Goal: Task Accomplishment & Management: Manage account settings

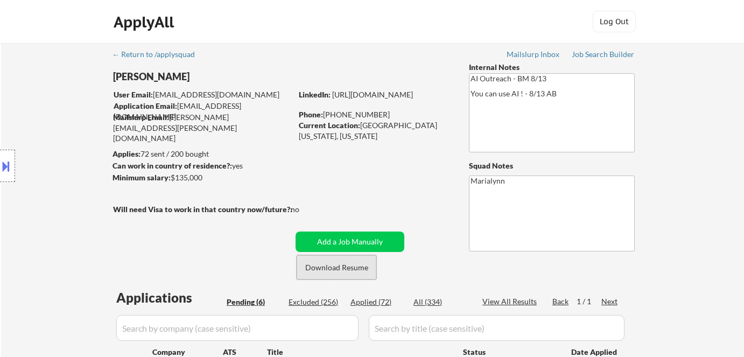
select select ""pending""
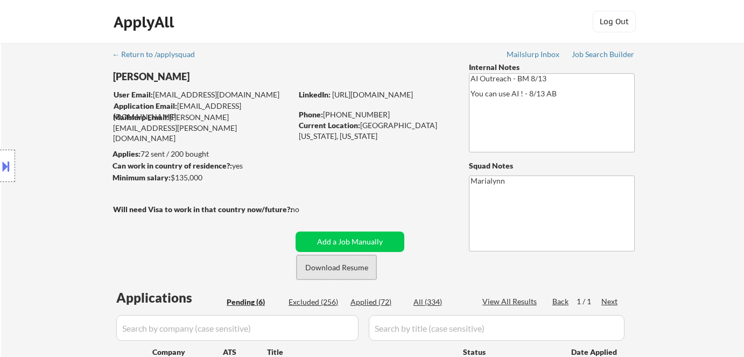
select select ""pending""
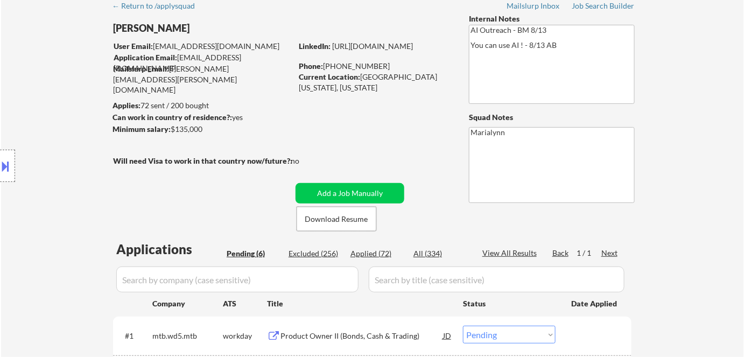
scroll to position [195, 0]
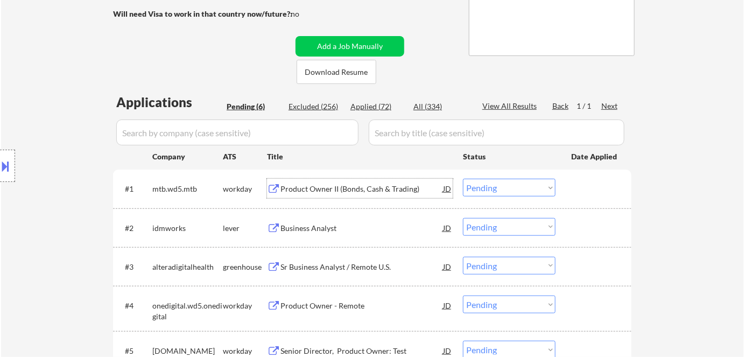
click at [357, 191] on div "Product Owner II (Bonds, Cash & Trading)" at bounding box center [361, 189] width 163 height 11
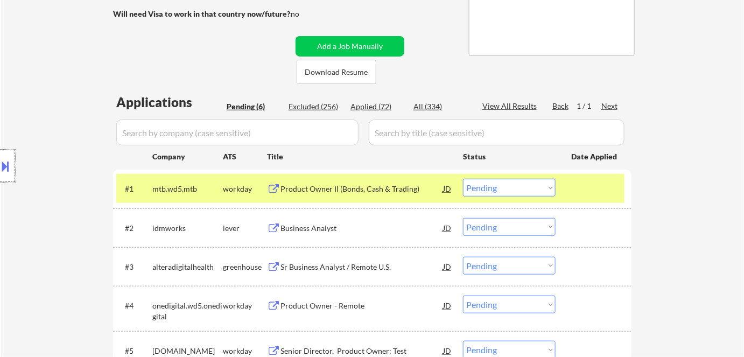
click at [13, 170] on div at bounding box center [7, 166] width 15 height 32
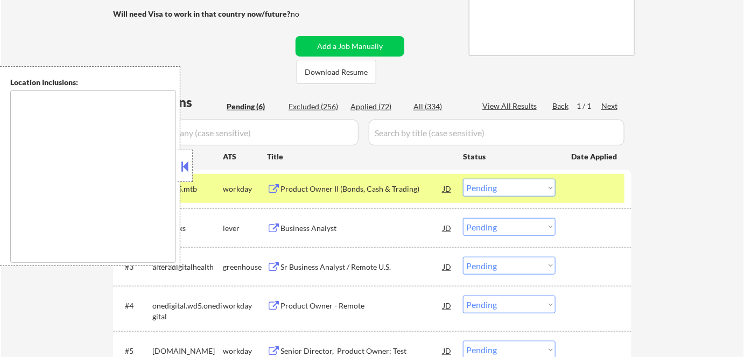
click at [208, 56] on div "← Return to /applysquad Mailslurp Inbox Job Search Builder [PERSON_NAME] User E…" at bounding box center [372, 151] width 537 height 607
click at [182, 168] on button at bounding box center [185, 166] width 12 height 16
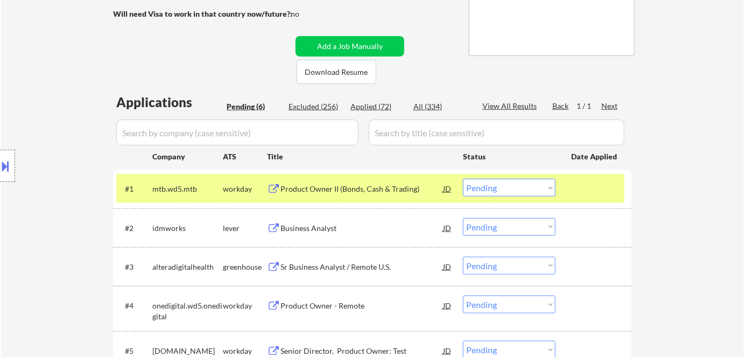
drag, startPoint x: 487, startPoint y: 188, endPoint x: 493, endPoint y: 192, distance: 7.2
click at [490, 189] on select "Choose an option... Pending Applied Excluded (Questions) Excluded (Expired) Exc…" at bounding box center [509, 188] width 93 height 18
click at [463, 179] on select "Choose an option... Pending Applied Excluded (Questions) Excluded (Expired) Exc…" at bounding box center [509, 188] width 93 height 18
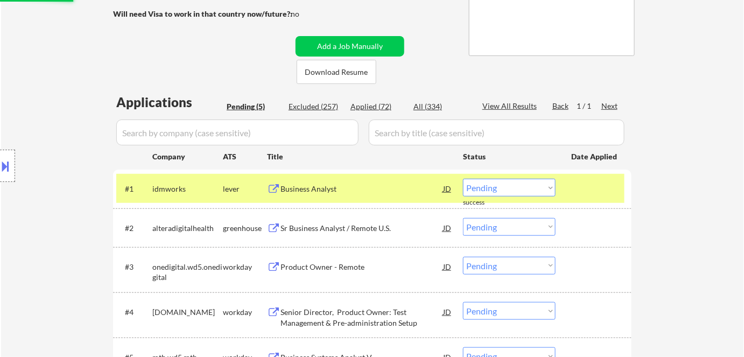
click at [291, 184] on div "Business Analyst" at bounding box center [361, 189] width 163 height 11
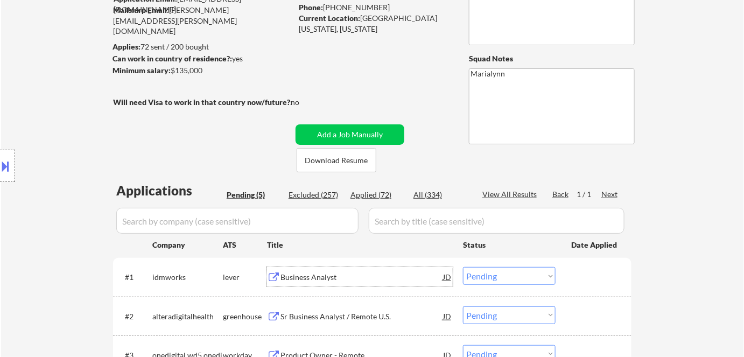
scroll to position [244, 0]
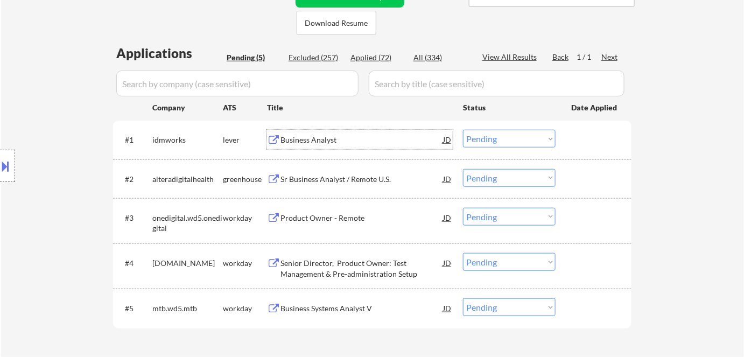
click at [486, 135] on select "Choose an option... Pending Applied Excluded (Questions) Excluded (Expired) Exc…" at bounding box center [509, 139] width 93 height 18
click at [463, 130] on select "Choose an option... Pending Applied Excluded (Questions) Excluded (Expired) Exc…" at bounding box center [509, 139] width 93 height 18
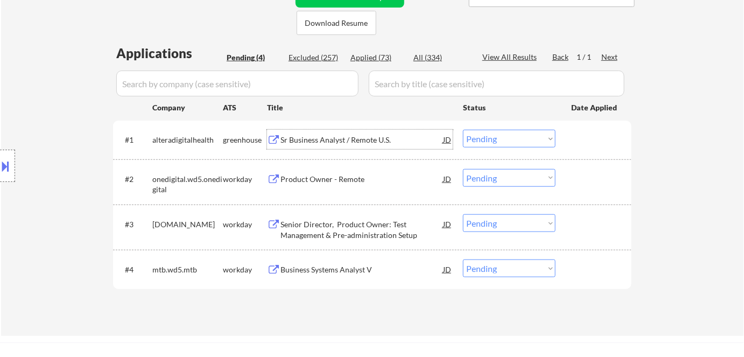
click at [334, 135] on div "Sr Business Analyst / Remote U.S." at bounding box center [361, 140] width 163 height 11
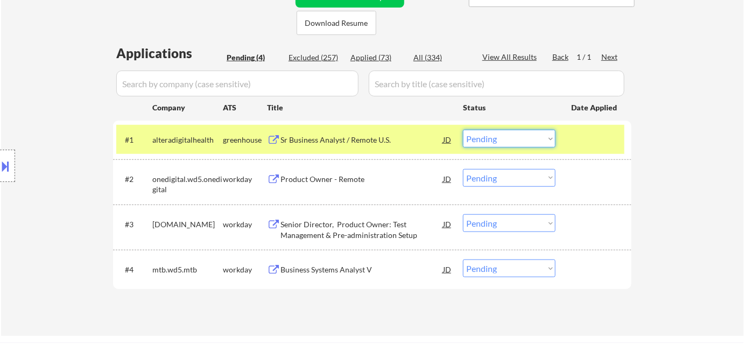
drag, startPoint x: 497, startPoint y: 140, endPoint x: 503, endPoint y: 146, distance: 8.4
click at [499, 140] on select "Choose an option... Pending Applied Excluded (Questions) Excluded (Expired) Exc…" at bounding box center [509, 139] width 93 height 18
click at [463, 130] on select "Choose an option... Pending Applied Excluded (Questions) Excluded (Expired) Exc…" at bounding box center [509, 139] width 93 height 18
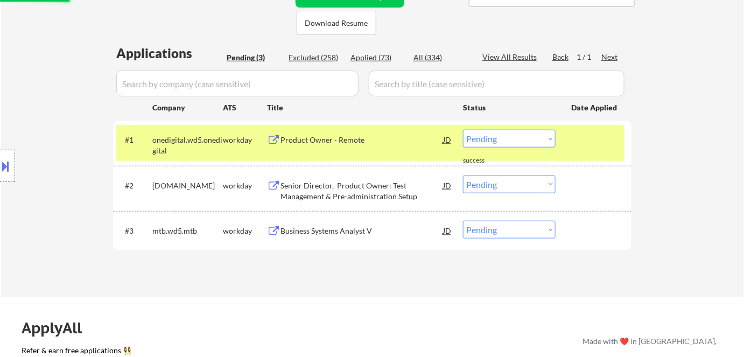
click at [339, 141] on div "Product Owner - Remote" at bounding box center [361, 140] width 163 height 11
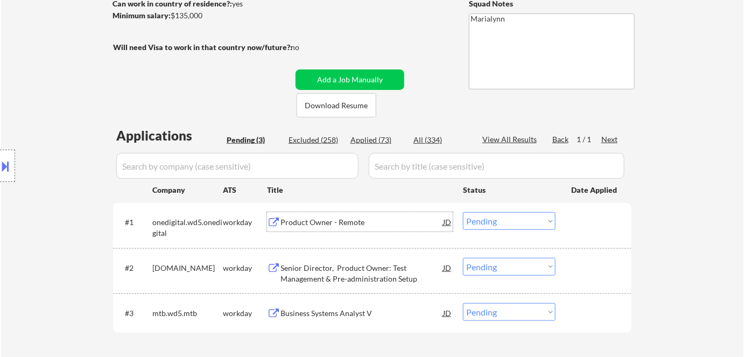
scroll to position [195, 0]
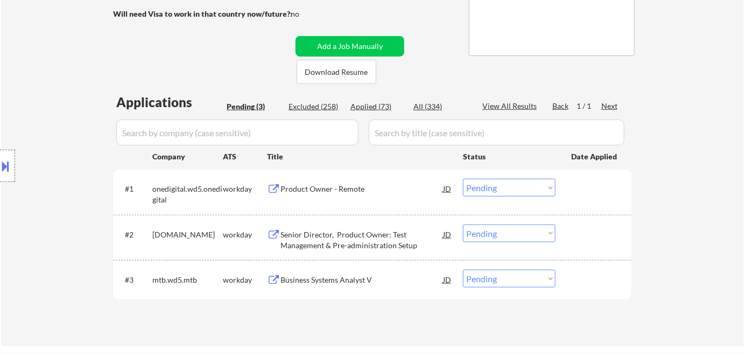
click at [165, 188] on div "Location Inclusions:" at bounding box center [96, 166] width 193 height 200
click at [166, 187] on div "Location Inclusions:" at bounding box center [96, 166] width 193 height 200
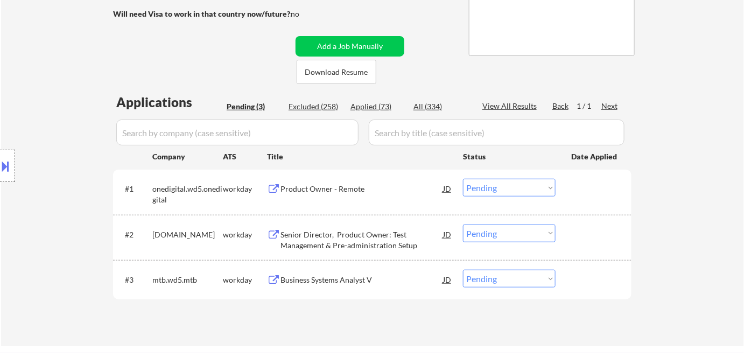
click at [502, 186] on select "Choose an option... Pending Applied Excluded (Questions) Excluded (Expired) Exc…" at bounding box center [509, 188] width 93 height 18
click at [463, 179] on select "Choose an option... Pending Applied Excluded (Questions) Excluded (Expired) Exc…" at bounding box center [509, 188] width 93 height 18
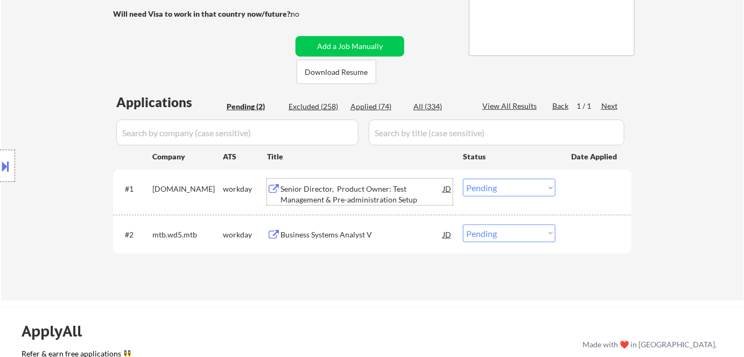
click at [326, 193] on div "Senior Director, Product Owner: Test Management & Pre-administration Setup" at bounding box center [361, 194] width 163 height 21
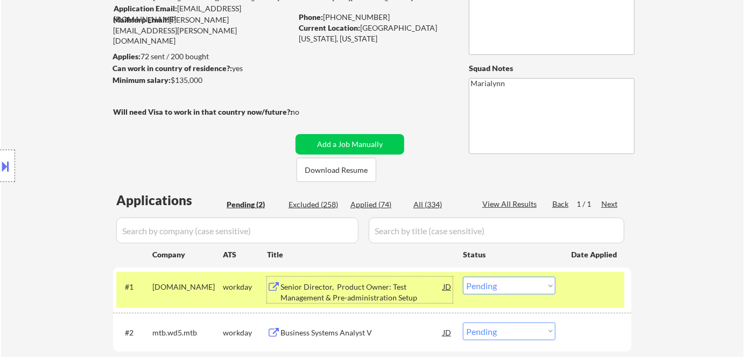
scroll to position [146, 0]
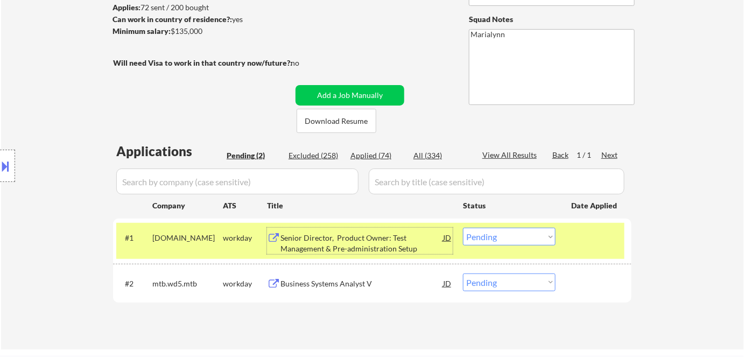
click at [511, 241] on select "Choose an option... Pending Applied Excluded (Questions) Excluded (Expired) Exc…" at bounding box center [509, 237] width 93 height 18
click at [463, 228] on select "Choose an option... Pending Applied Excluded (Questions) Excluded (Expired) Exc…" at bounding box center [509, 237] width 93 height 18
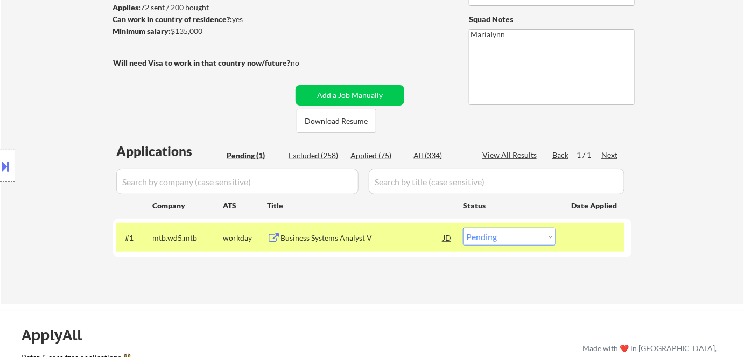
click at [325, 236] on div "Business Systems Analyst V" at bounding box center [361, 237] width 163 height 11
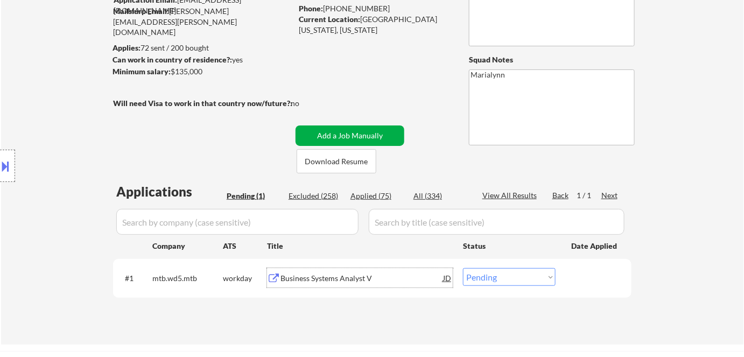
scroll to position [48, 0]
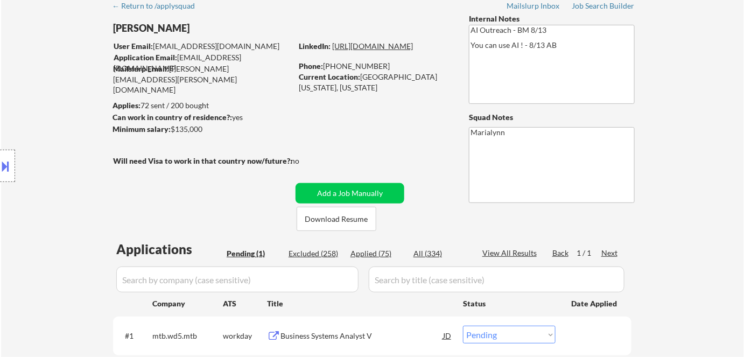
click at [409, 51] on link "https://www.linkedin.com/in/chungleeba/" at bounding box center [372, 45] width 81 height 9
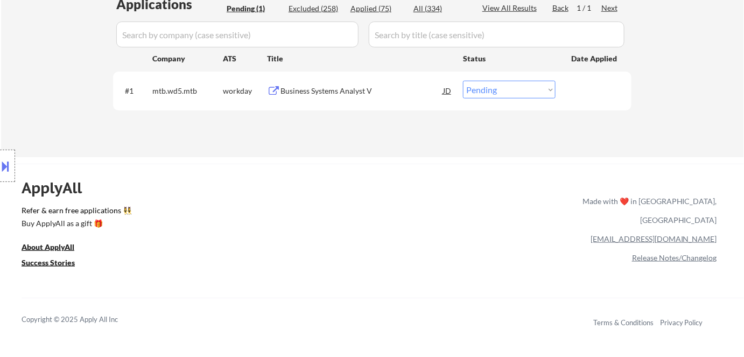
click at [511, 91] on select "Choose an option... Pending Applied Excluded (Questions) Excluded (Expired) Exc…" at bounding box center [509, 90] width 93 height 18
select select ""applied""
click at [463, 81] on select "Choose an option... Pending Applied Excluded (Questions) Excluded (Expired) Exc…" at bounding box center [509, 90] width 93 height 18
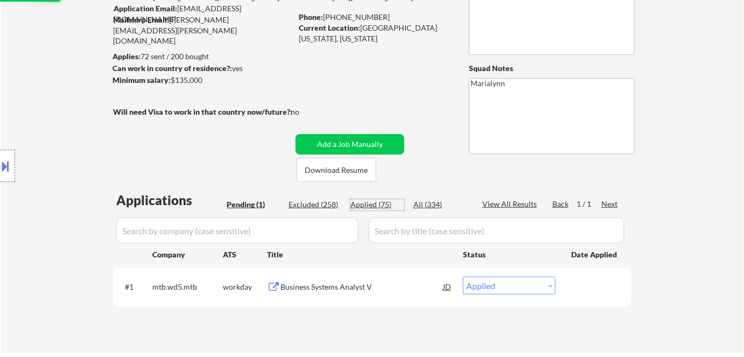
click at [366, 207] on div "Applied (75)" at bounding box center [377, 204] width 54 height 11
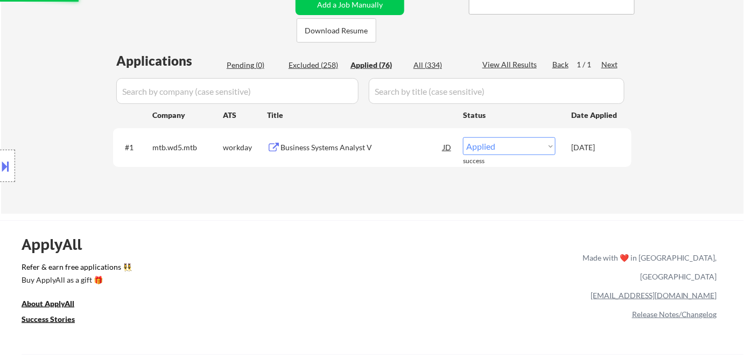
scroll to position [244, 0]
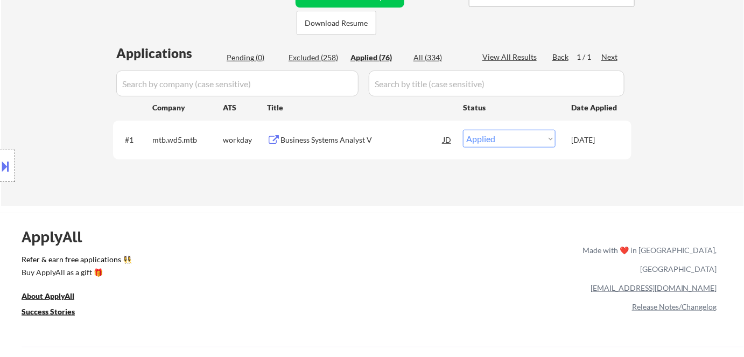
click at [375, 59] on div "Applied (76)" at bounding box center [377, 57] width 54 height 11
select select ""applied""
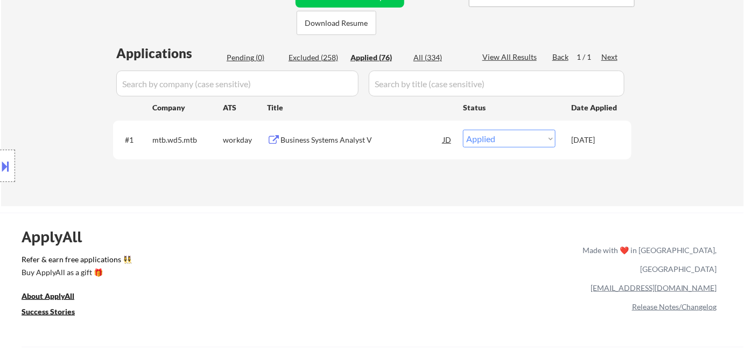
select select ""applied""
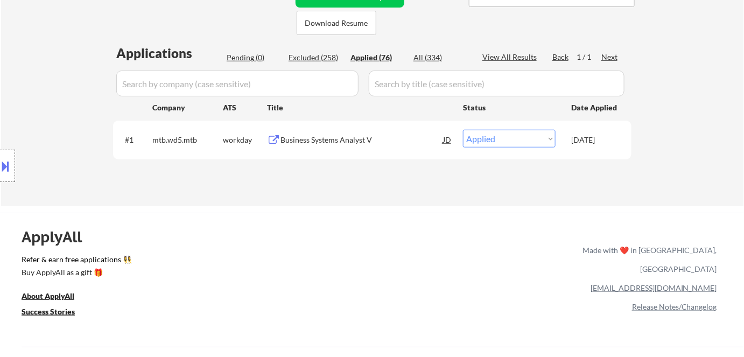
select select ""applied""
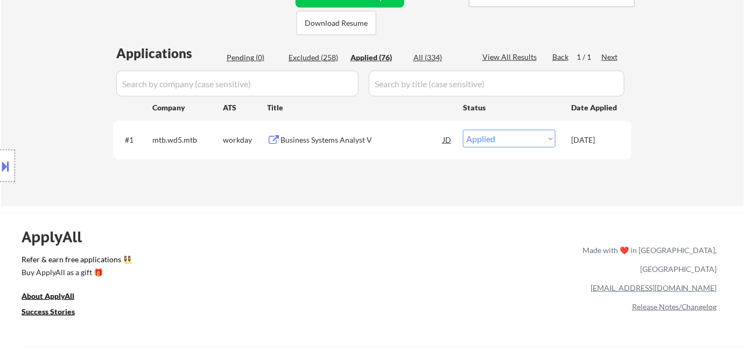
select select ""applied""
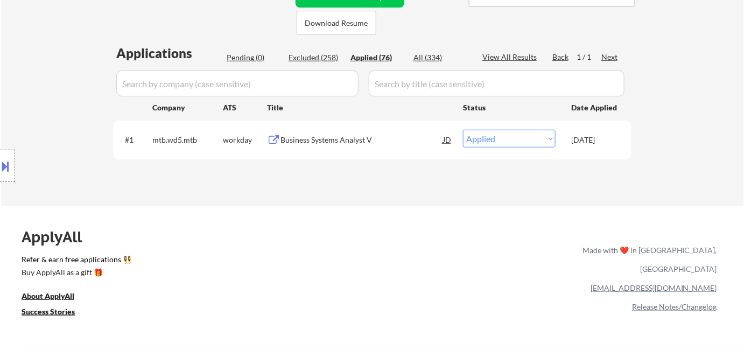
select select ""applied""
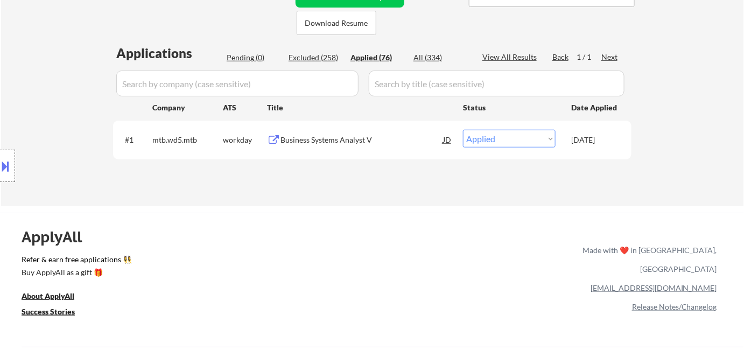
select select ""applied""
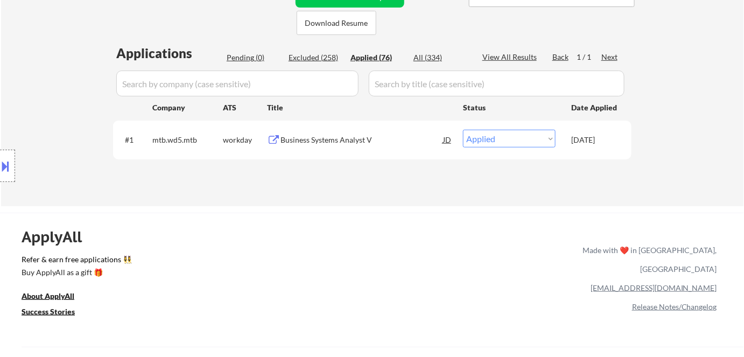
select select ""applied""
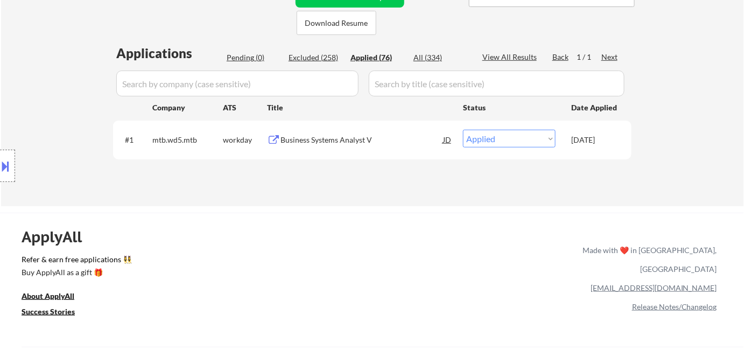
select select ""applied""
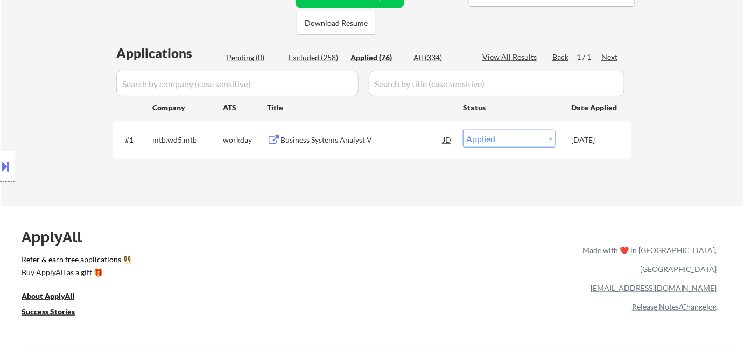
select select ""applied""
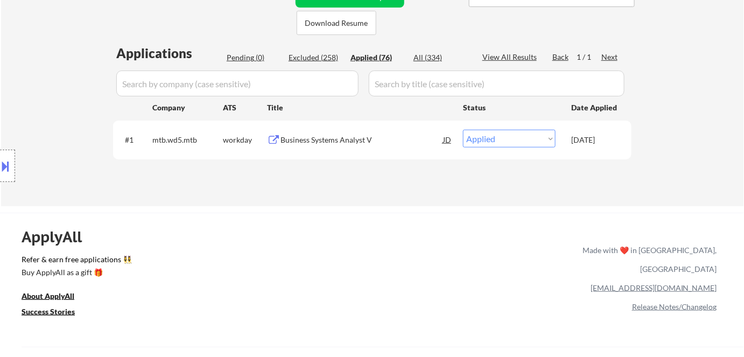
select select ""applied""
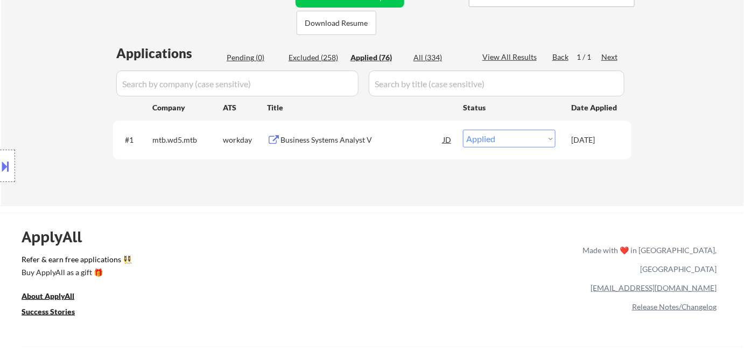
select select ""applied""
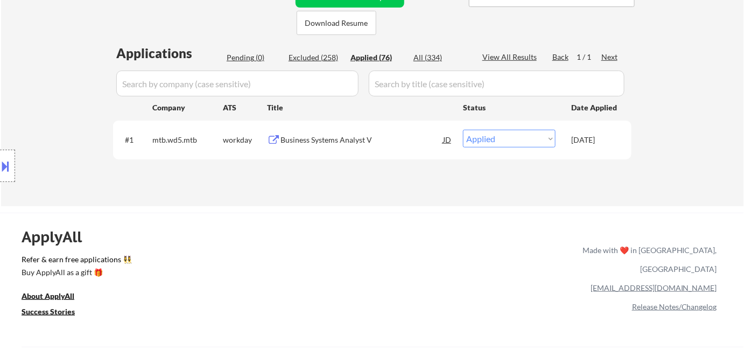
select select ""applied""
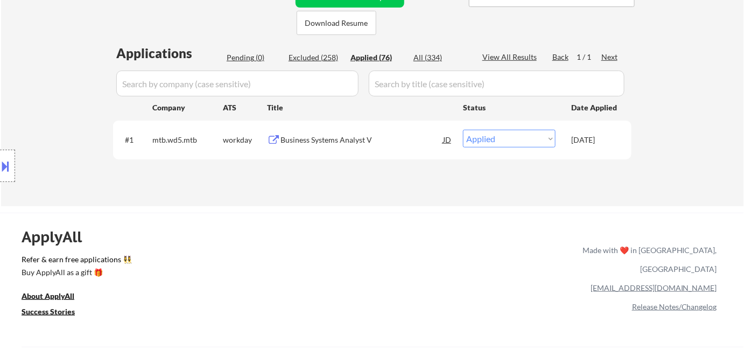
select select ""applied""
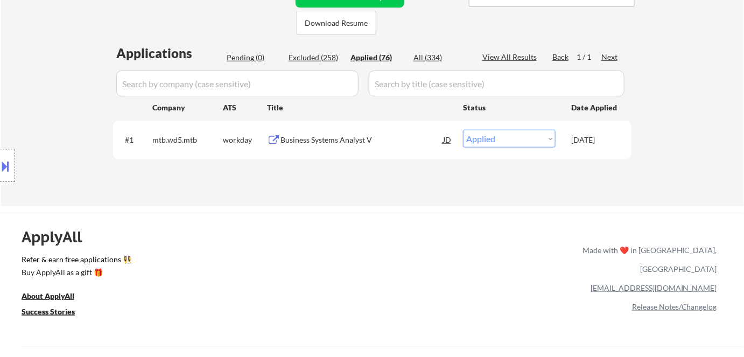
select select ""applied""
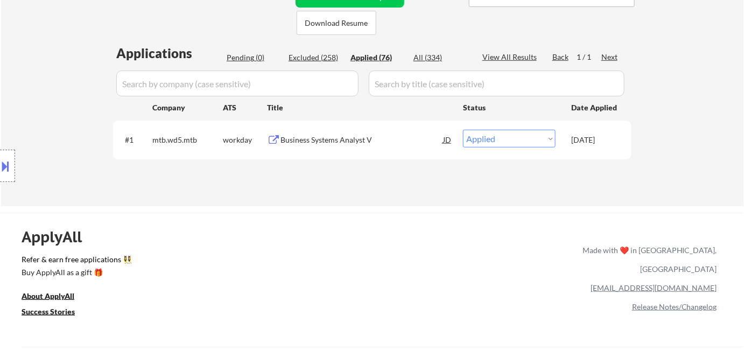
select select ""applied""
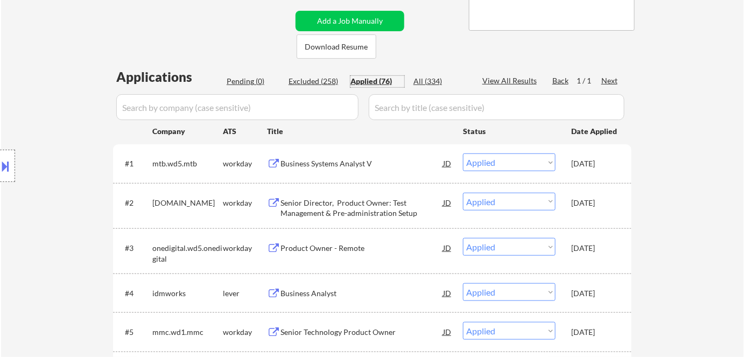
scroll to position [146, 0]
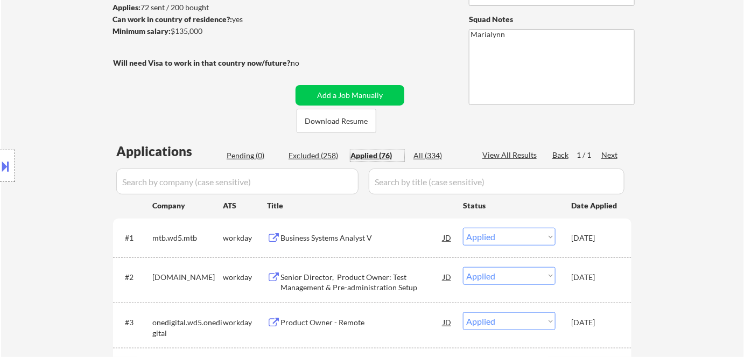
click at [315, 154] on div "Excluded (258)" at bounding box center [315, 155] width 54 height 11
select select ""excluded__expired_""
select select ""excluded__blocklist_""
select select ""excluded__location_""
select select ""excluded__salary_""
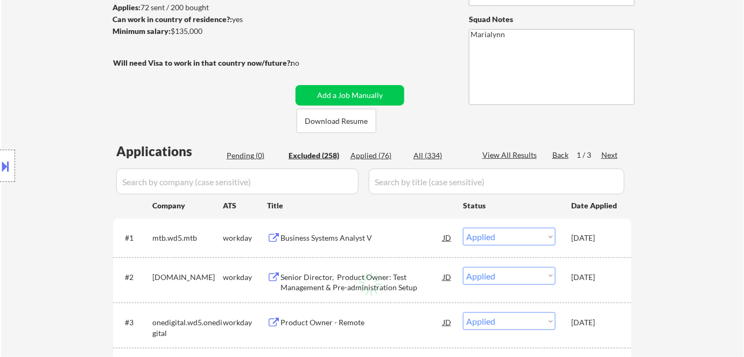
select select ""excluded__other_""
select select ""excluded__location_""
select select ""excluded__expired_""
select select ""excluded__bad_match_""
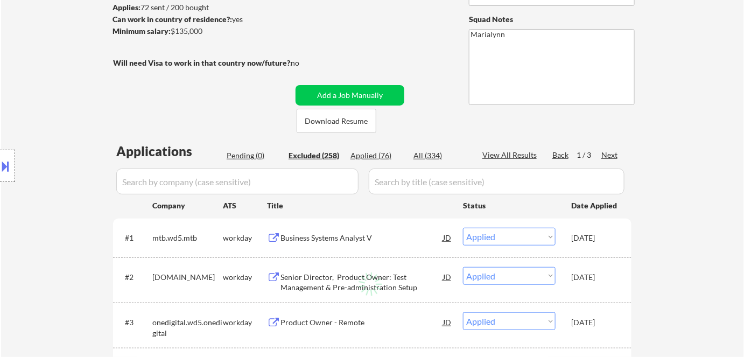
select select ""excluded__salary_""
select select ""excluded""
select select ""excluded__bad_match_""
select select ""excluded__location_""
select select ""excluded__expired_""
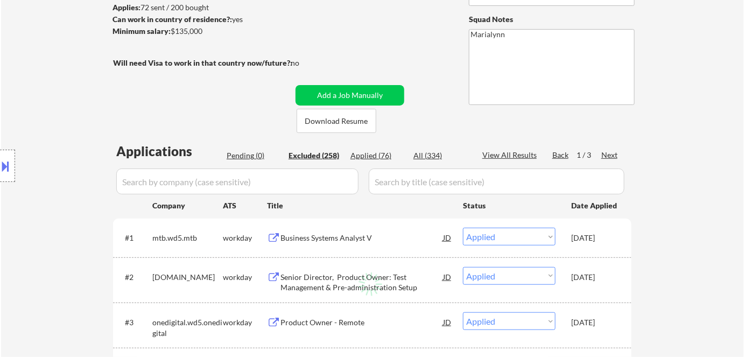
select select ""excluded__expired_""
select select ""excluded__bad_match_""
select select ""excluded__salary_""
select select ""excluded__expired_""
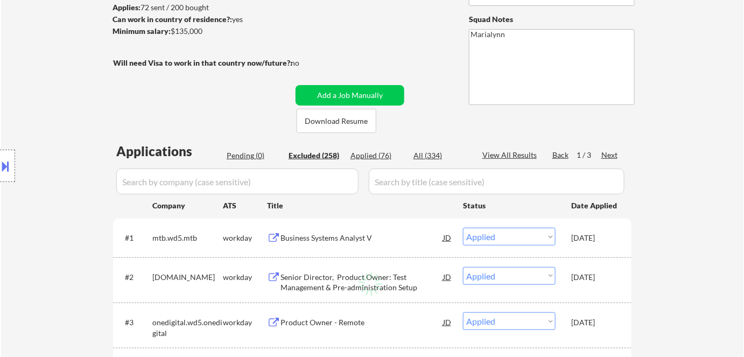
select select ""excluded__salary_""
select select ""excluded__expired_""
select select ""excluded__salary_""
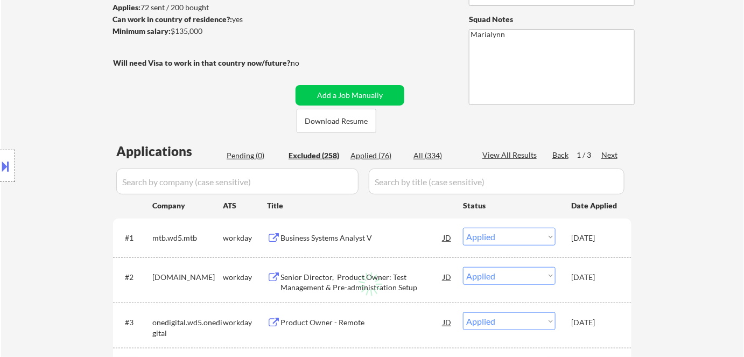
select select ""excluded__salary_""
select select ""excluded__bad_match_""
select select ""excluded__salary_""
select select ""excluded__bad_match_""
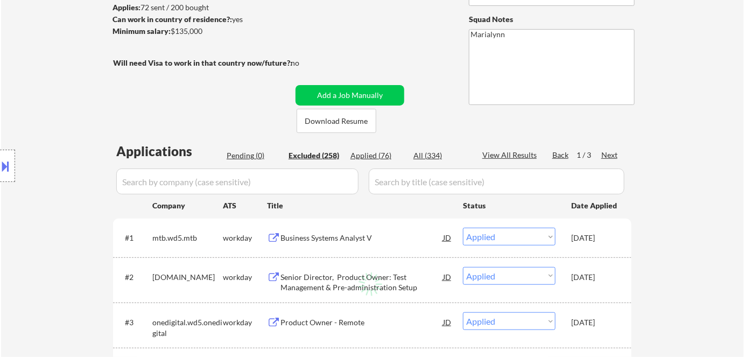
select select ""excluded__bad_match_""
select select ""excluded__salary_""
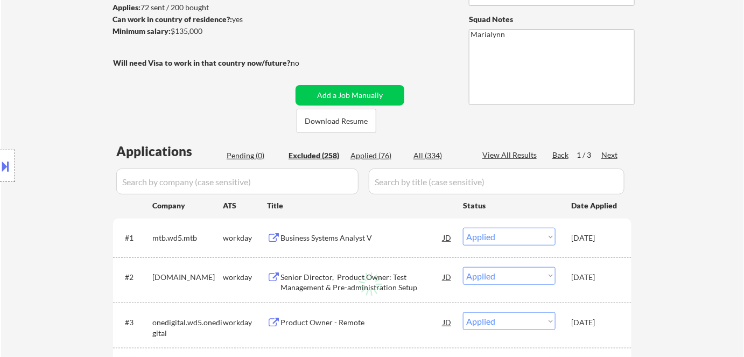
select select ""excluded__expired_""
select select ""excluded__salary_""
select select ""excluded__expired_""
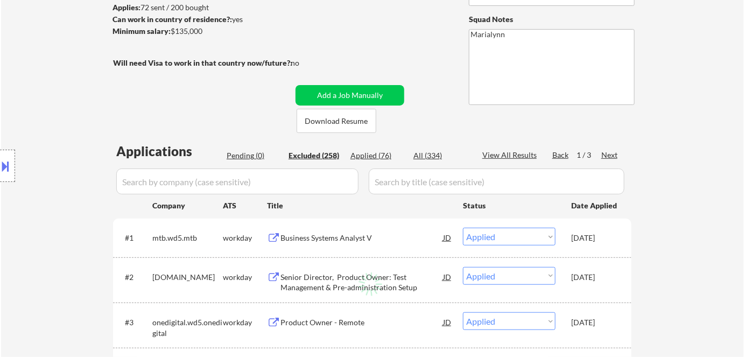
select select ""excluded__expired_""
select select ""excluded__salary_""
select select ""excluded""
select select ""excluded__expired_""
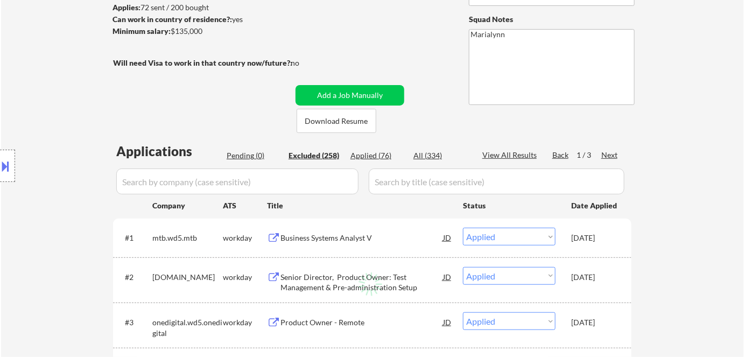
select select ""excluded""
select select ""excluded__bad_match_""
select select ""excluded__expired_""
select select ""excluded__bad_match_""
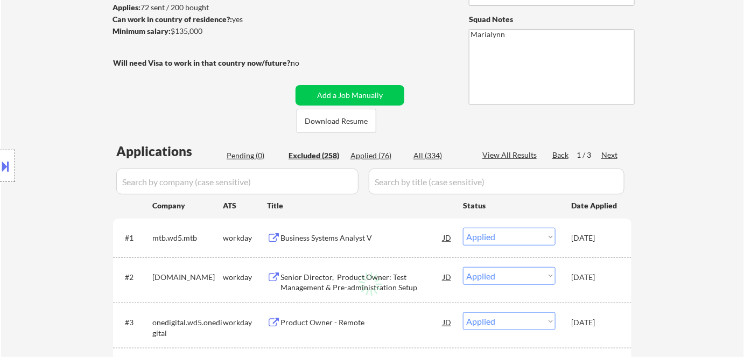
select select ""excluded__salary_""
select select ""excluded__bad_match_""
select select ""excluded__salary_""
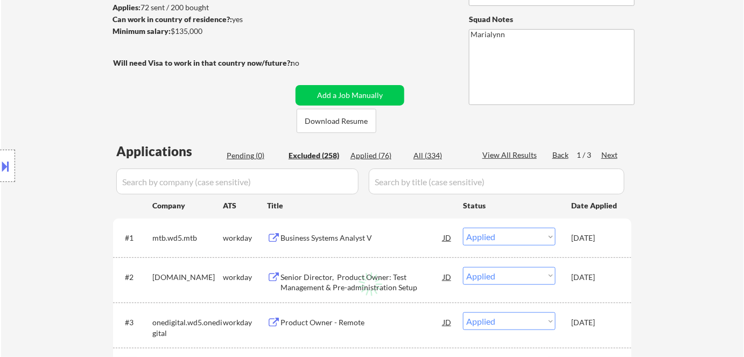
select select ""excluded__salary_""
select select ""excluded__bad_match_""
select select ""excluded__expired_""
select select ""excluded__bad_match_""
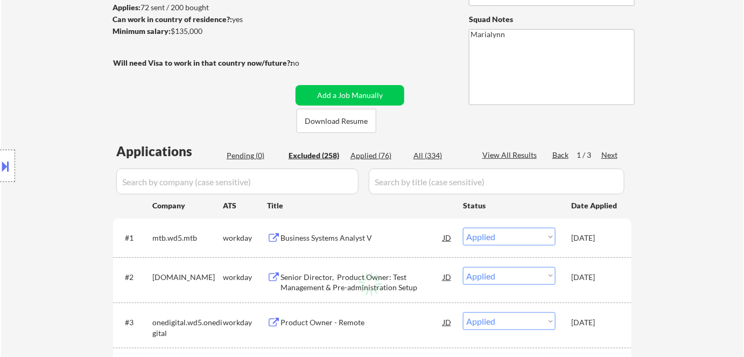
select select ""excluded__location_""
select select ""excluded""
select select ""excluded__salary_""
select select ""excluded__bad_match_""
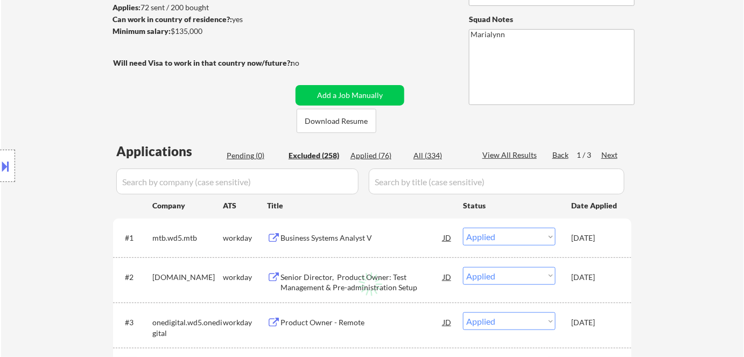
select select ""excluded__location_""
select select ""excluded__bad_match_""
select select ""excluded__expired_""
select select ""excluded__other_""
select select ""excluded__expired_""
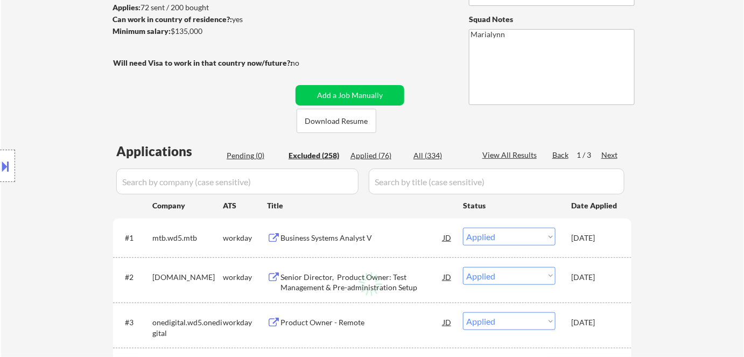
select select ""excluded__expired_""
select select ""excluded__location_""
select select ""excluded__bad_match_""
select select ""excluded__expired_""
select select ""excluded__bad_match_""
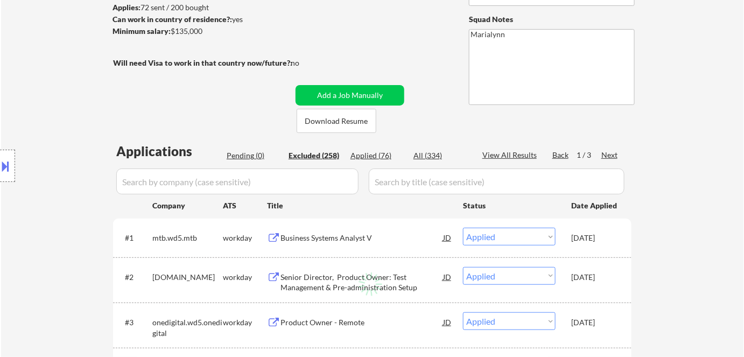
select select ""excluded__location_""
select select ""excluded__expired_""
select select ""excluded__salary_""
select select ""excluded__expired_""
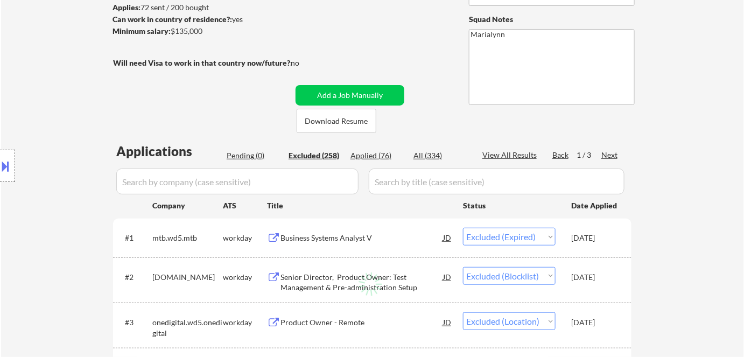
select select ""excluded__bad_match_""
select select ""excluded__expired_""
select select ""excluded__salary_""
select select ""excluded__expired_""
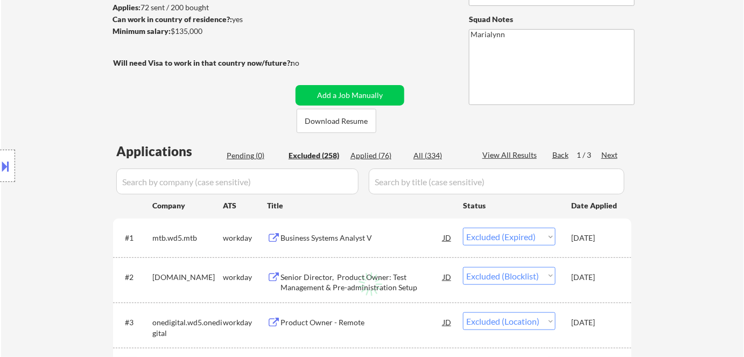
select select ""excluded__salary_""
select select ""excluded__location_""
select select ""excluded__bad_match_""
select select ""excluded__expired_""
select select ""excluded__salary_""
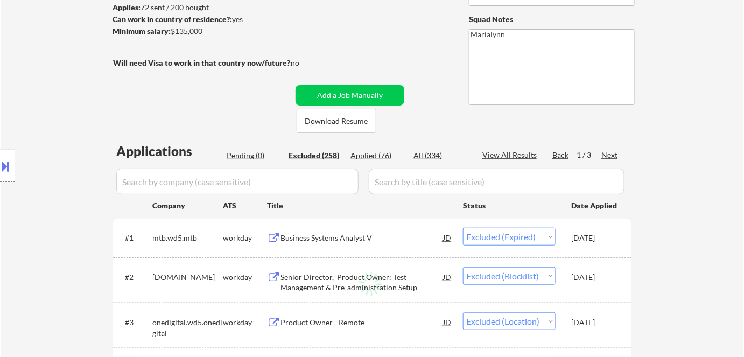
select select ""excluded""
select select ""excluded__expired_""
select select ""excluded__bad_match_""
select select ""excluded__expired_""
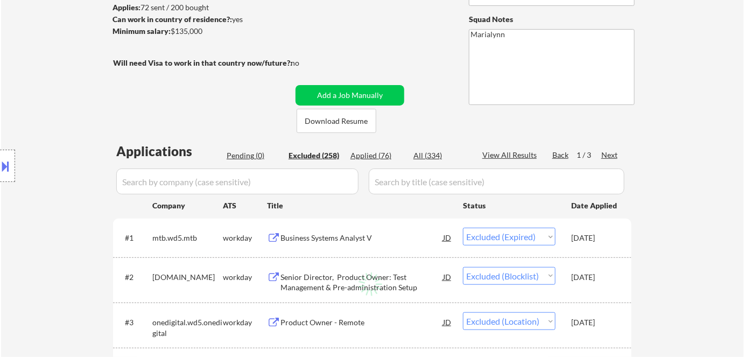
select select ""excluded__location_""
select select ""excluded__bad_match_""
select select ""excluded__expired_""
select select ""excluded__bad_match_""
select select ""excluded__expired_""
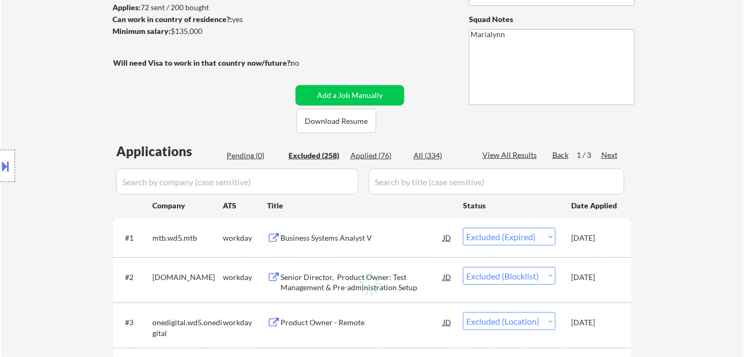
select select ""excluded__expired_""
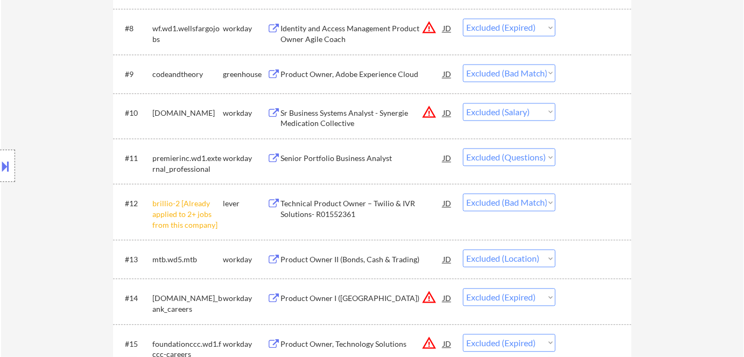
scroll to position [685, 0]
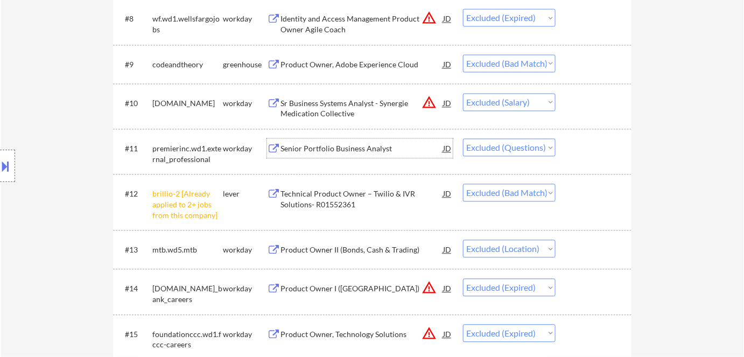
click at [326, 148] on div "Senior Portfolio Business Analyst" at bounding box center [361, 148] width 163 height 11
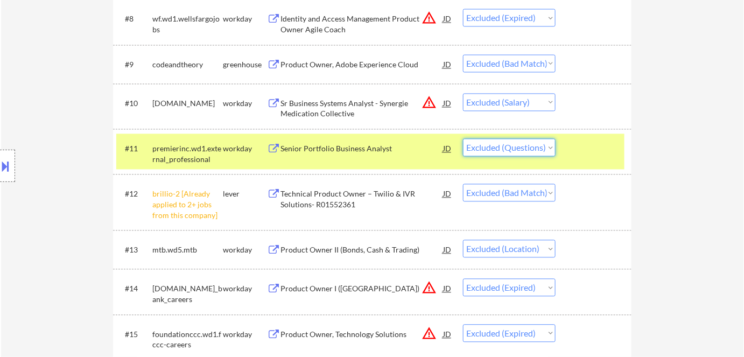
drag, startPoint x: 500, startPoint y: 146, endPoint x: 505, endPoint y: 155, distance: 9.6
click at [502, 147] on select "Choose an option... Pending Applied Excluded (Questions) Excluded (Expired) Exc…" at bounding box center [509, 147] width 93 height 18
select select ""excluded__expired_""
click at [463, 138] on select "Choose an option... Pending Applied Excluded (Questions) Excluded (Expired) Exc…" at bounding box center [509, 147] width 93 height 18
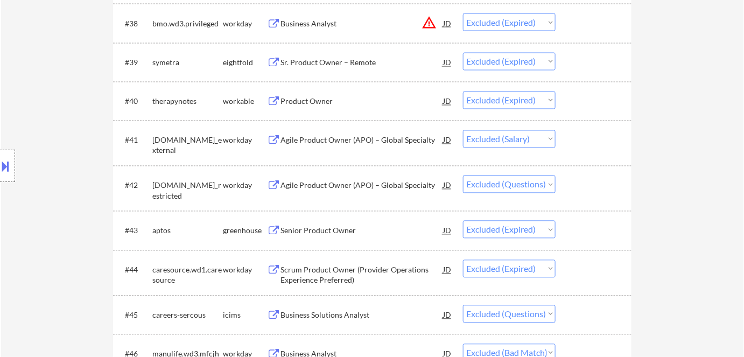
scroll to position [2006, 0]
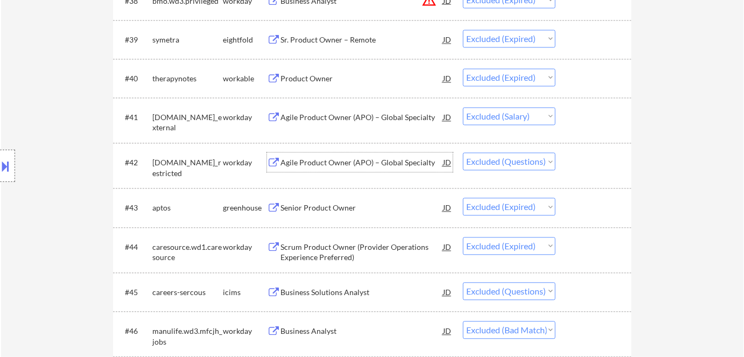
click at [325, 158] on div "Agile Product Owner (APO) – Global Specialty" at bounding box center [361, 163] width 163 height 11
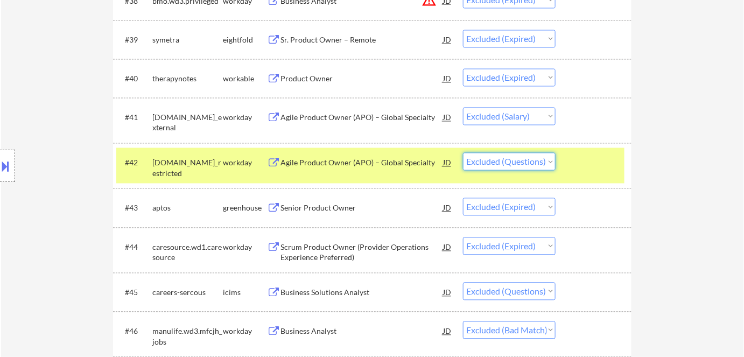
click at [512, 165] on select "Choose an option... Pending Applied Excluded (Questions) Excluded (Expired) Exc…" at bounding box center [509, 162] width 93 height 18
select select ""excluded__expired_""
click at [463, 153] on select "Choose an option... Pending Applied Excluded (Questions) Excluded (Expired) Exc…" at bounding box center [509, 162] width 93 height 18
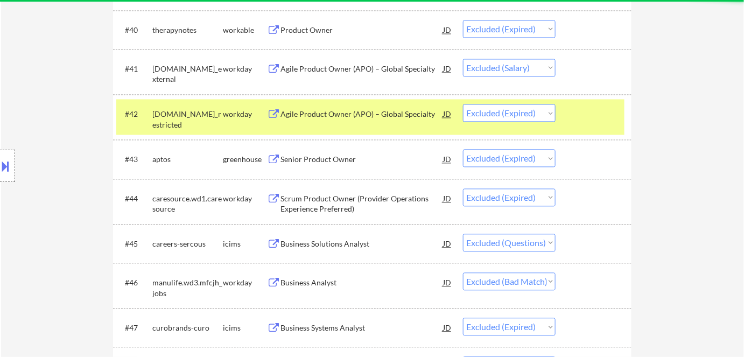
scroll to position [2153, 0]
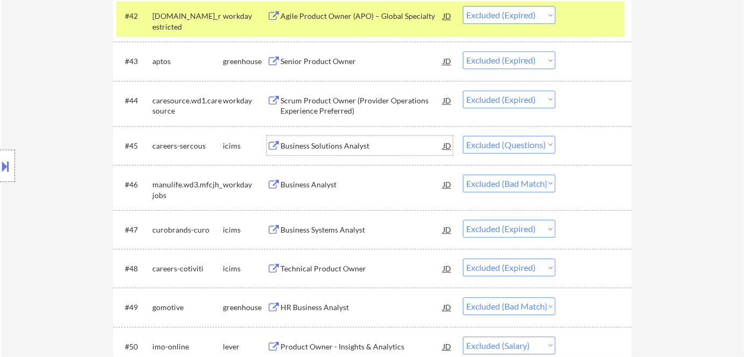
click at [321, 145] on div "Business Solutions Analyst" at bounding box center [361, 145] width 163 height 11
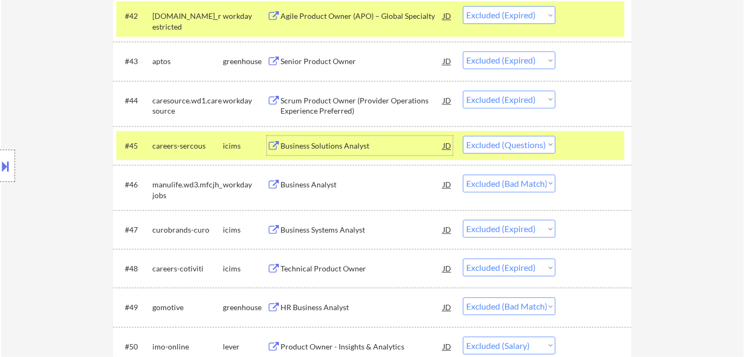
click at [362, 145] on div "Business Solutions Analyst" at bounding box center [361, 145] width 163 height 11
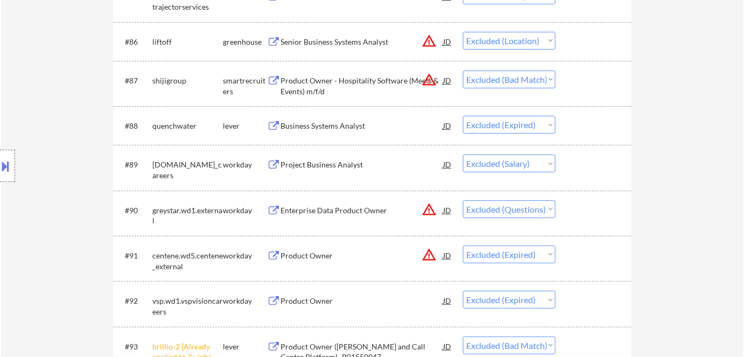
scroll to position [4060, 0]
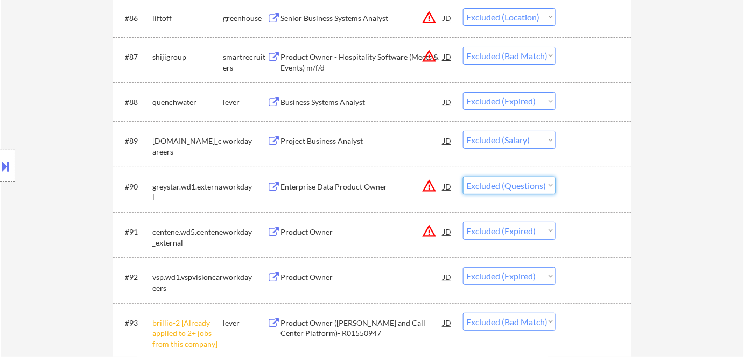
click at [491, 184] on select "Choose an option... Pending Applied Excluded (Questions) Excluded (Expired) Exc…" at bounding box center [509, 186] width 93 height 18
click at [323, 192] on div "Enterprise Data Product Owner" at bounding box center [361, 186] width 163 height 19
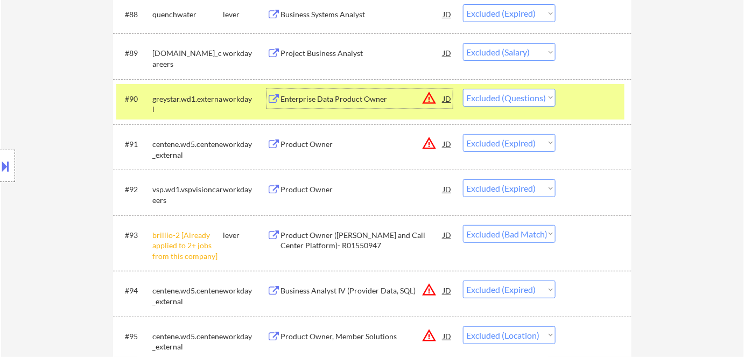
scroll to position [4109, 0]
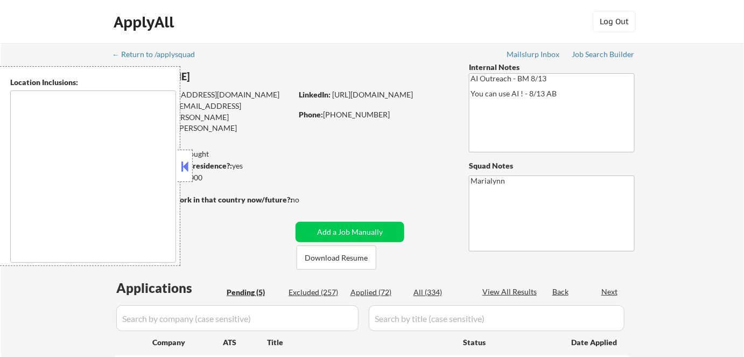
select select ""pending""
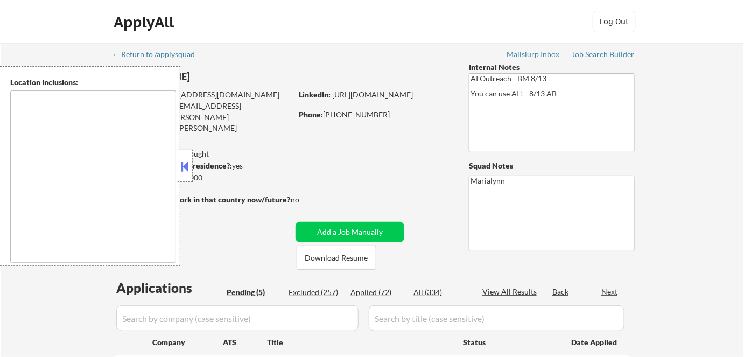
click at [184, 168] on button at bounding box center [185, 166] width 12 height 16
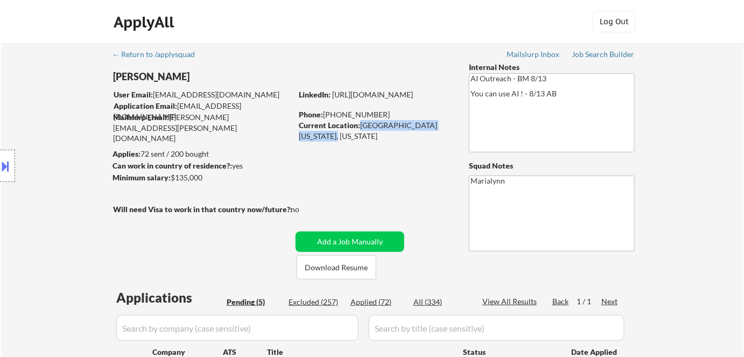
drag, startPoint x: 359, startPoint y: 126, endPoint x: 334, endPoint y: 135, distance: 27.1
click at [333, 136] on div "Current Location: WEST SPRINGFIELD, VIRGINIA 22152, Virginia" at bounding box center [375, 130] width 152 height 21
select select ""pending""
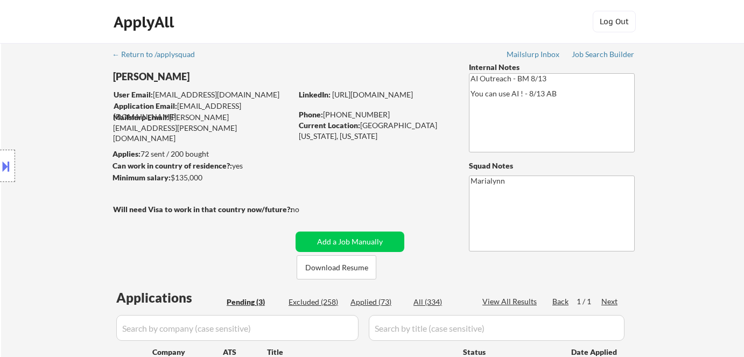
select select ""pending""
drag, startPoint x: 159, startPoint y: 78, endPoint x: 122, endPoint y: 73, distance: 37.5
click at [122, 73] on div "Location Inclusions:" at bounding box center [96, 166] width 193 height 200
click at [127, 72] on div "Location Inclusions:" at bounding box center [96, 166] width 193 height 200
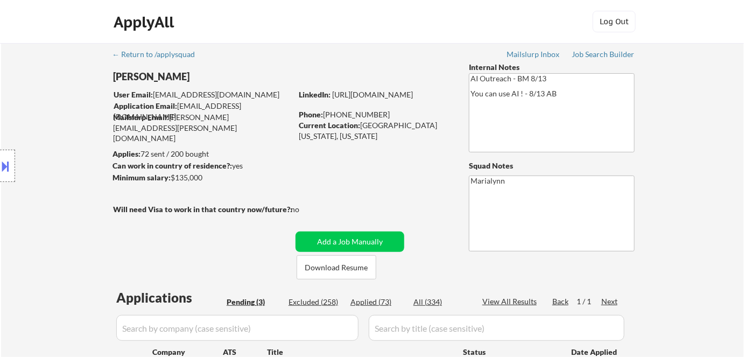
click at [127, 72] on div "Location Inclusions:" at bounding box center [96, 166] width 193 height 200
click at [146, 75] on div "Location Inclusions:" at bounding box center [96, 166] width 193 height 200
click at [148, 75] on div "Location Inclusions:" at bounding box center [96, 166] width 193 height 200
select select ""pending""
click at [196, 177] on div "Minimum salary: $135,000" at bounding box center [201, 177] width 179 height 11
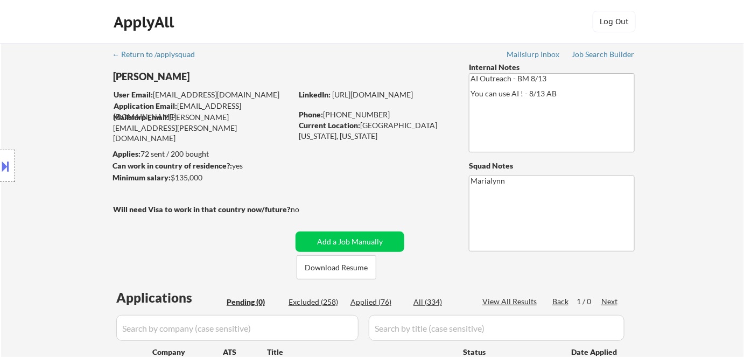
drag, startPoint x: 202, startPoint y: 176, endPoint x: 177, endPoint y: 166, distance: 27.1
click at [177, 166] on body "← Return to /applysquad Mailslurp Inbox Job Search Builder Chung Lee User Email…" at bounding box center [372, 178] width 744 height 357
click div "Location Inclusions:"
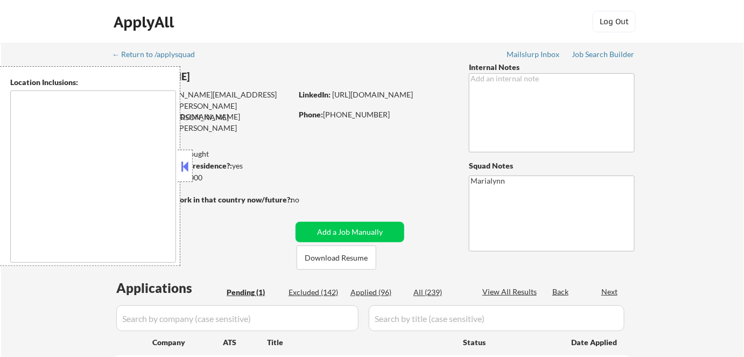
select select ""pending""
type textarea "Sacramento, CA West Sacramento, CA Carmichael, CA Rancho Cordova, CA Elk Grove,…"
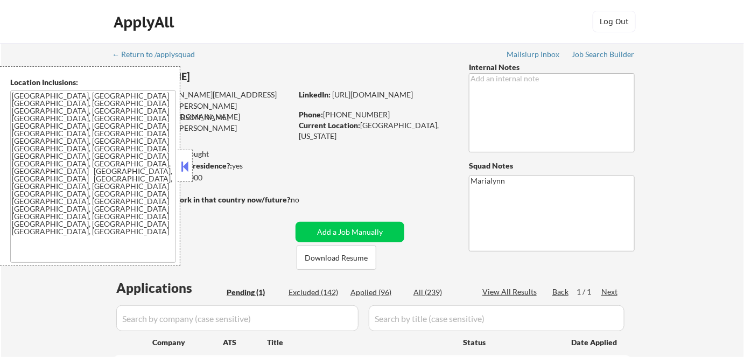
drag, startPoint x: 188, startPoint y: 168, endPoint x: 314, endPoint y: 157, distance: 126.5
click at [314, 157] on body "← Return to /applysquad Mailslurp Inbox Job Search Builder Gregory Johnson User…" at bounding box center [372, 178] width 744 height 357
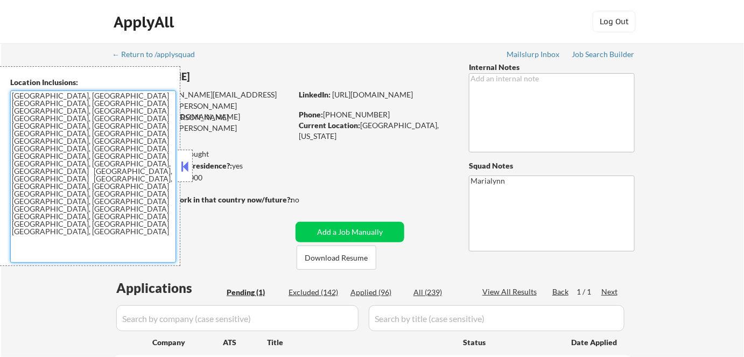
drag, startPoint x: 133, startPoint y: 145, endPoint x: 4, endPoint y: 79, distance: 145.9
click at [4, 79] on div "Location Inclusions: Sacramento, CA West Sacramento, CA Carmichael, CA Rancho C…" at bounding box center [90, 166] width 180 height 200
click at [184, 168] on button at bounding box center [185, 166] width 12 height 16
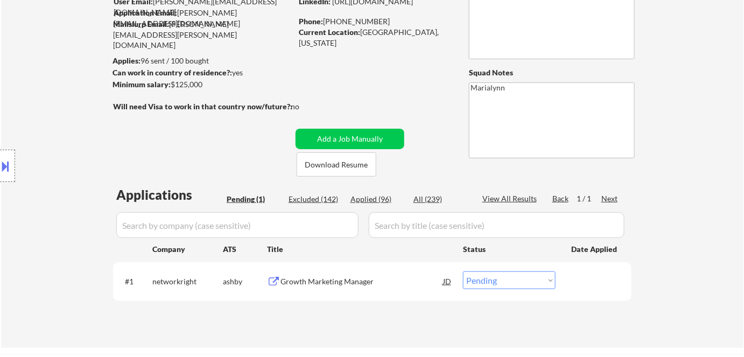
scroll to position [97, 0]
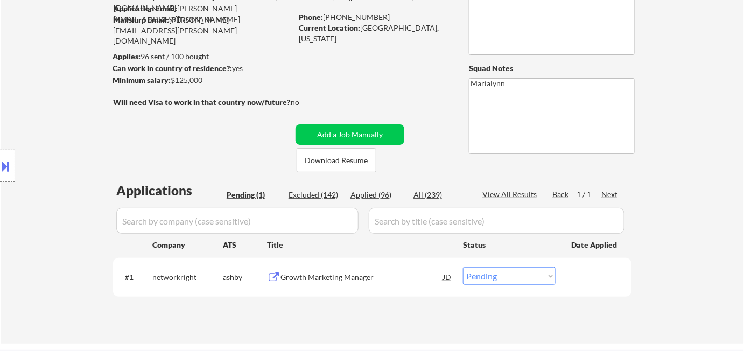
click at [336, 275] on div "Growth Marketing Manager" at bounding box center [361, 277] width 163 height 11
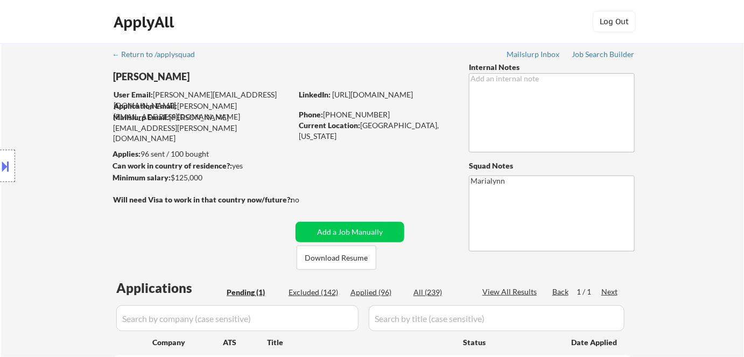
scroll to position [0, 0]
click at [373, 99] on link "https://www.linkedin.com/in/gtjohnson22/" at bounding box center [372, 94] width 81 height 9
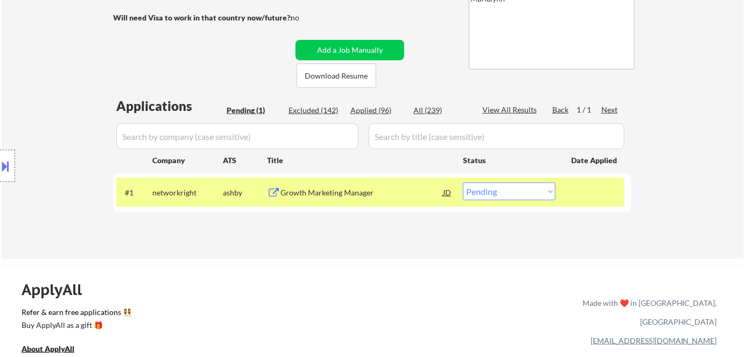
scroll to position [244, 0]
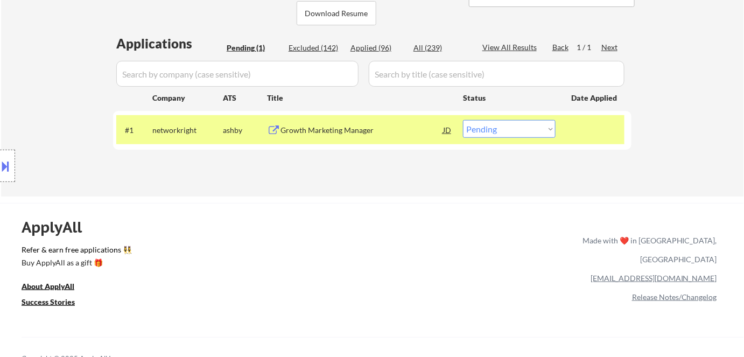
click at [500, 125] on select "Choose an option... Pending Applied Excluded (Questions) Excluded (Expired) Exc…" at bounding box center [509, 129] width 93 height 18
select select ""excluded""
click at [463, 120] on select "Choose an option... Pending Applied Excluded (Questions) Excluded (Expired) Exc…" at bounding box center [509, 129] width 93 height 18
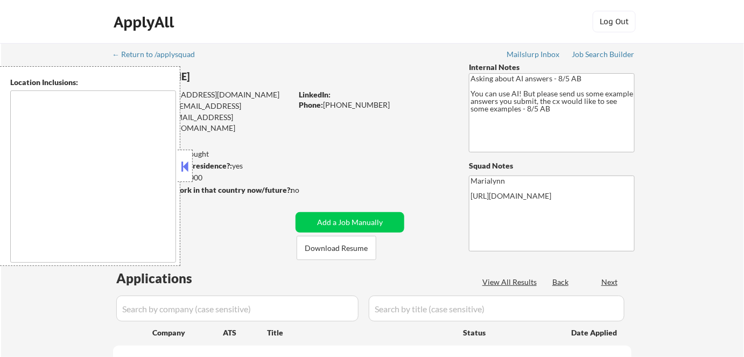
select select ""pending""
type textarea "[GEOGRAPHIC_DATA], [GEOGRAPHIC_DATA] [GEOGRAPHIC_DATA], [GEOGRAPHIC_DATA], [GEO…"
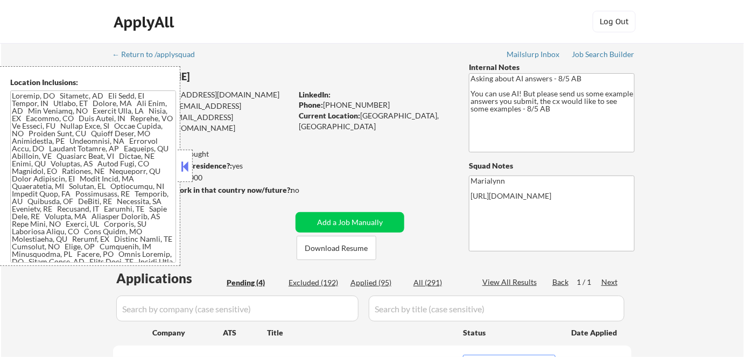
click at [216, 225] on div "← Return to /applysquad Mailslurp Inbox Job Search Builder [PERSON_NAME] User E…" at bounding box center [372, 294] width 537 height 503
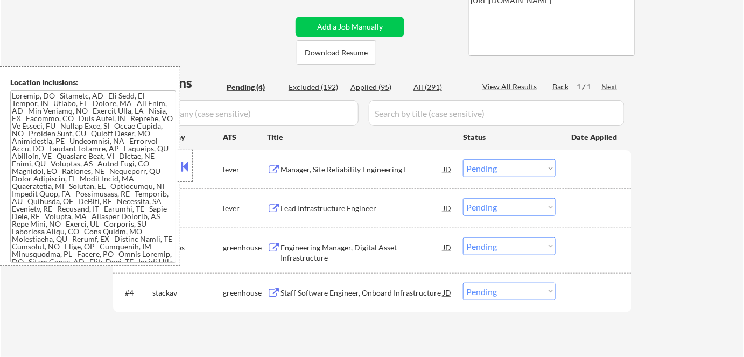
click at [188, 165] on button at bounding box center [185, 166] width 12 height 16
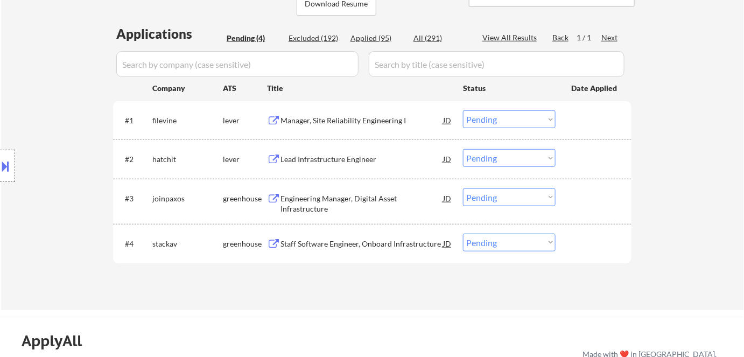
scroll to position [146, 0]
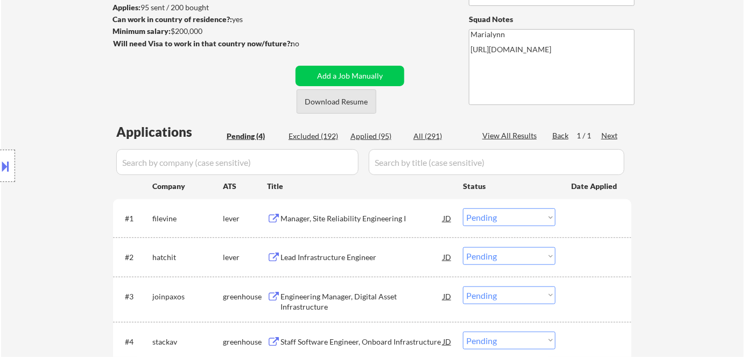
click at [330, 99] on button "Download Resume" at bounding box center [337, 101] width 80 height 24
click at [309, 218] on div "Manager, Site Reliability Engineering I" at bounding box center [361, 218] width 163 height 11
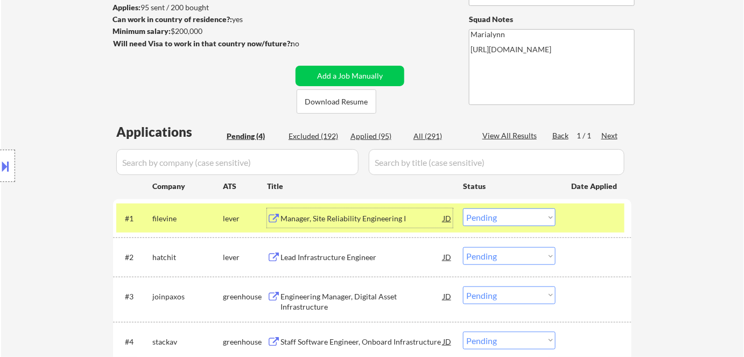
click at [492, 213] on select "Choose an option... Pending Applied Excluded (Questions) Excluded (Expired) Exc…" at bounding box center [509, 217] width 93 height 18
click at [463, 208] on select "Choose an option... Pending Applied Excluded (Questions) Excluded (Expired) Exc…" at bounding box center [509, 217] width 93 height 18
click at [535, 278] on div "#3 joinpaxos greenhouse Engineering Manager, Digital Asset Infrastructure JD Ch…" at bounding box center [372, 299] width 518 height 45
click at [523, 222] on select "Choose an option... Pending Applied Excluded (Questions) Excluded (Expired) Exc…" at bounding box center [509, 217] width 93 height 18
click at [523, 214] on select "Choose an option... Pending Applied Excluded (Questions) Excluded (Expired) Exc…" at bounding box center [509, 217] width 93 height 18
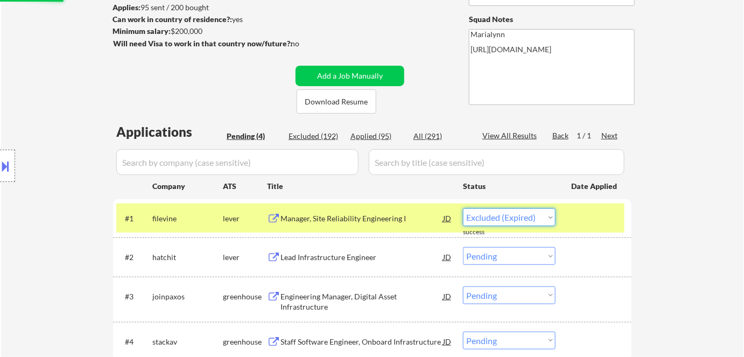
click at [523, 214] on select "Choose an option... Pending Applied Excluded (Questions) Excluded (Expired) Exc…" at bounding box center [509, 217] width 93 height 18
select select ""pending""
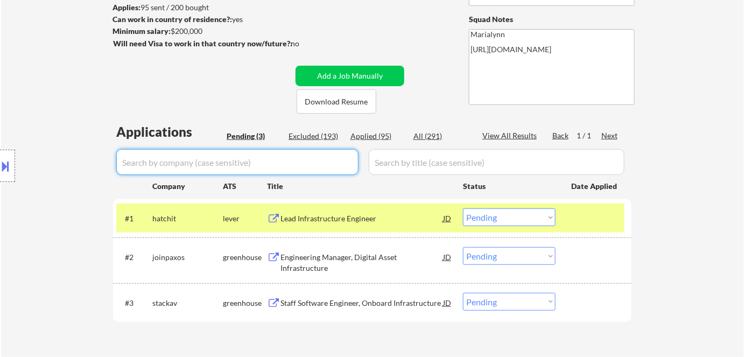
click at [279, 168] on input "input" at bounding box center [237, 162] width 242 height 26
paste input "filevine"
type input "filevine"
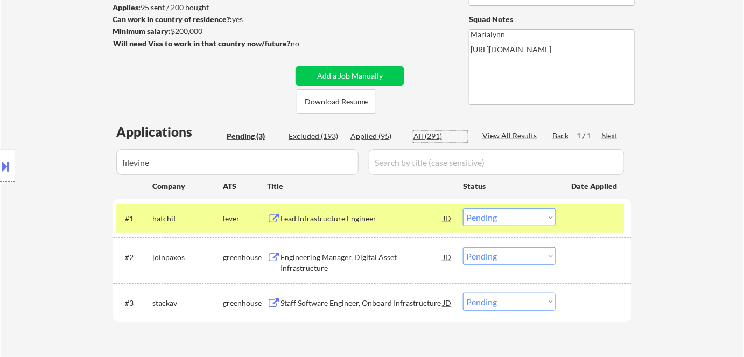
click at [425, 131] on div "All (291)" at bounding box center [440, 136] width 54 height 11
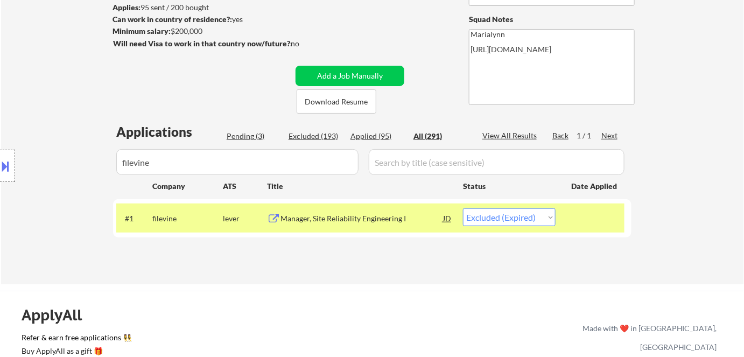
drag, startPoint x: 496, startPoint y: 217, endPoint x: 498, endPoint y: 223, distance: 7.0
click at [496, 217] on select "Choose an option... Pending Applied Excluded (Questions) Excluded (Expired) Exc…" at bounding box center [509, 217] width 93 height 18
select select ""excluded__salary_""
click at [463, 208] on select "Choose an option... Pending Applied Excluded (Questions) Excluded (Expired) Exc…" at bounding box center [509, 217] width 93 height 18
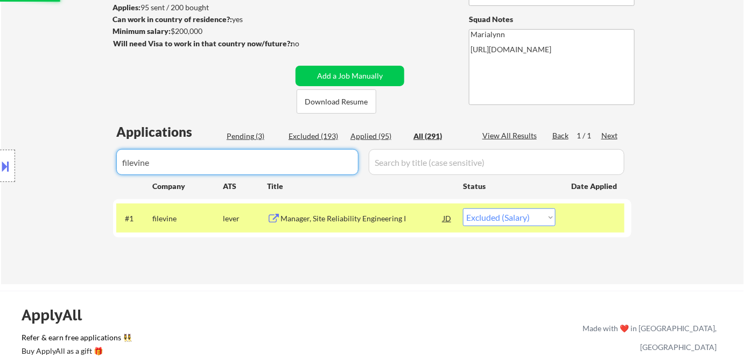
drag, startPoint x: 209, startPoint y: 165, endPoint x: 0, endPoint y: 183, distance: 210.1
click at [20, 180] on body "← Return to /applysquad Mailslurp Inbox Job Search Builder [PERSON_NAME] User E…" at bounding box center [372, 32] width 744 height 357
select select ""applied""
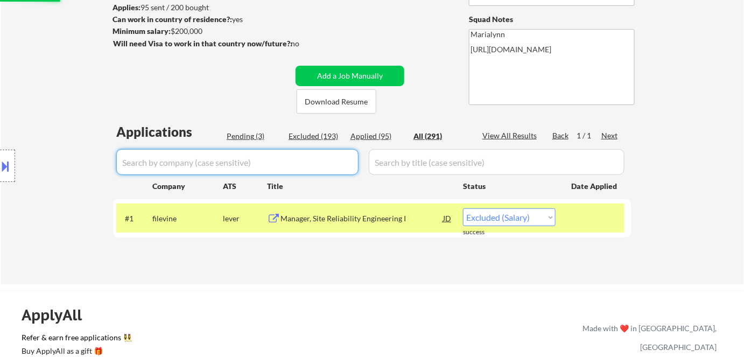
select select ""applied""
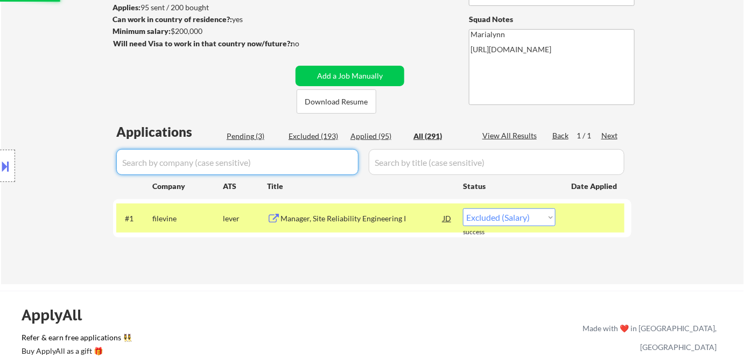
select select ""applied""
select select ""excluded""
select select ""applied""
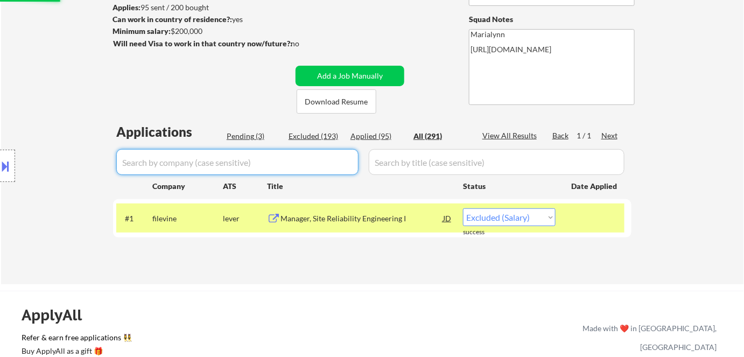
select select ""applied""
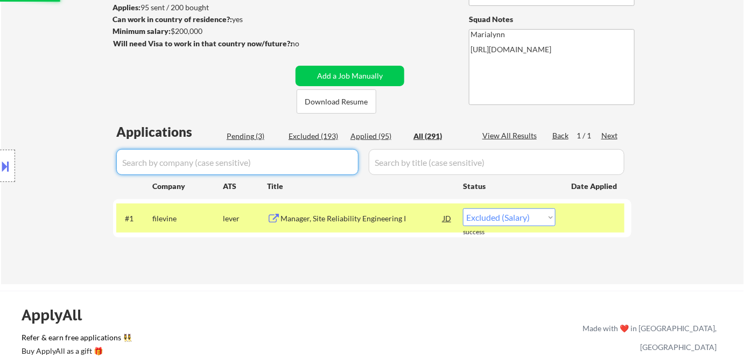
select select ""applied""
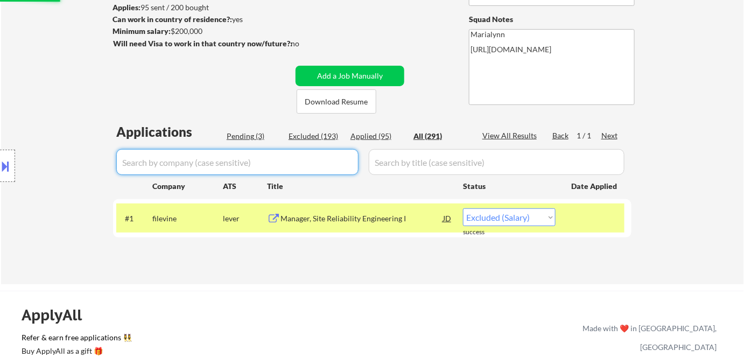
select select ""applied""
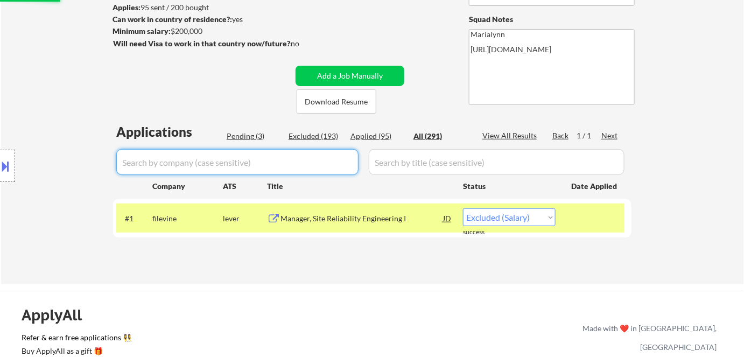
select select ""applied""
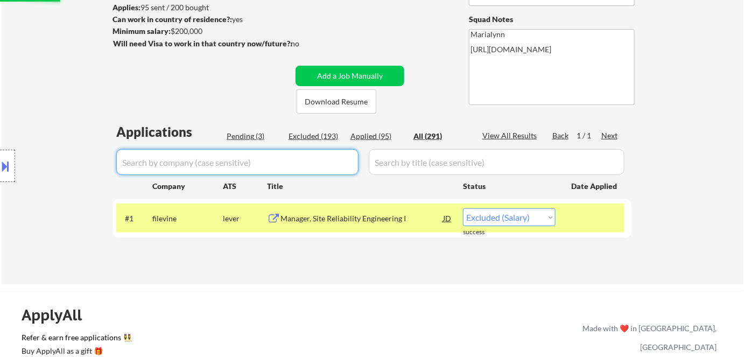
select select ""applied""
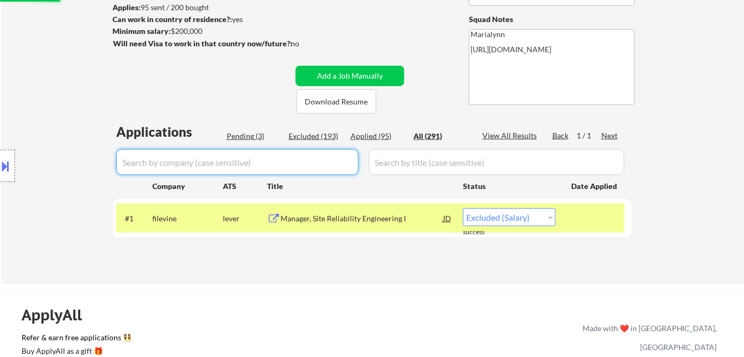
select select ""applied""
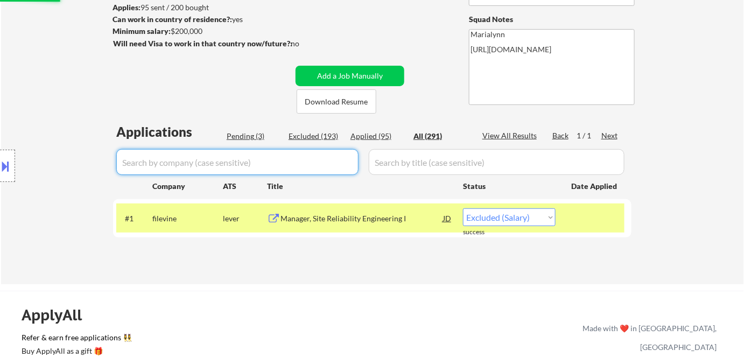
select select ""applied""
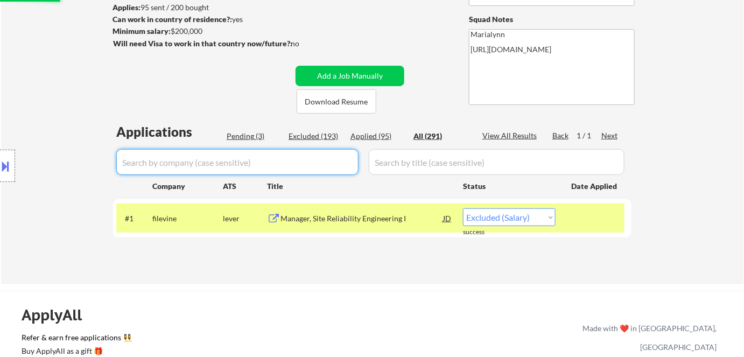
select select ""applied""
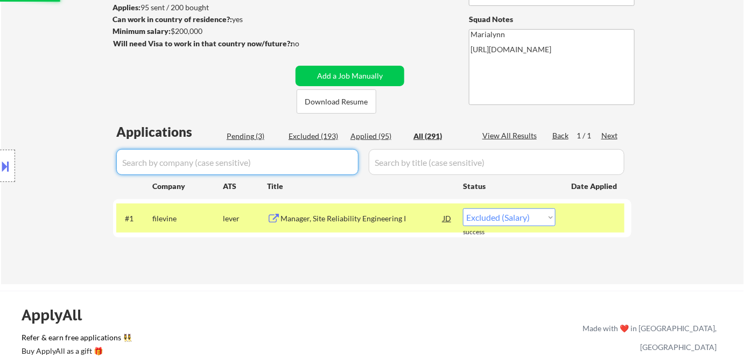
select select ""applied""
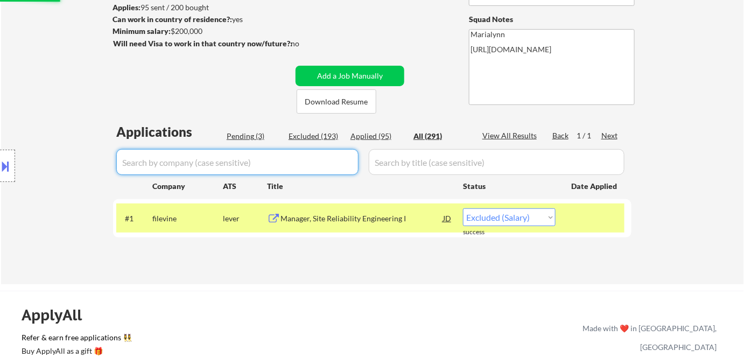
select select ""applied""
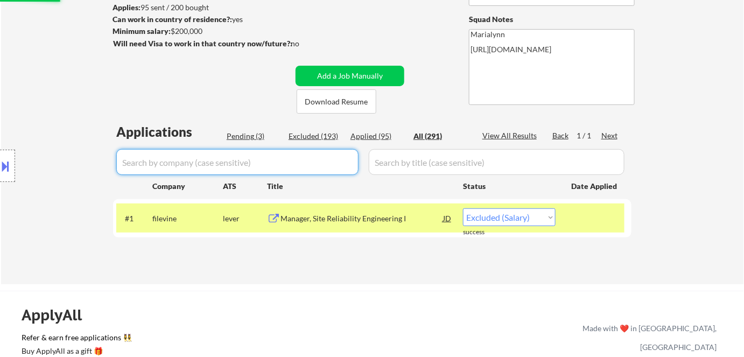
select select ""applied""
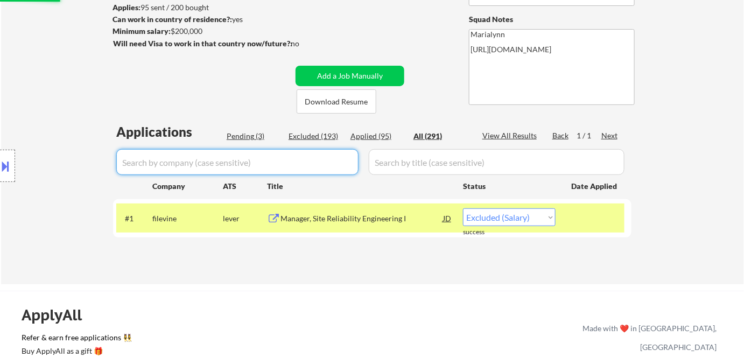
select select ""applied""
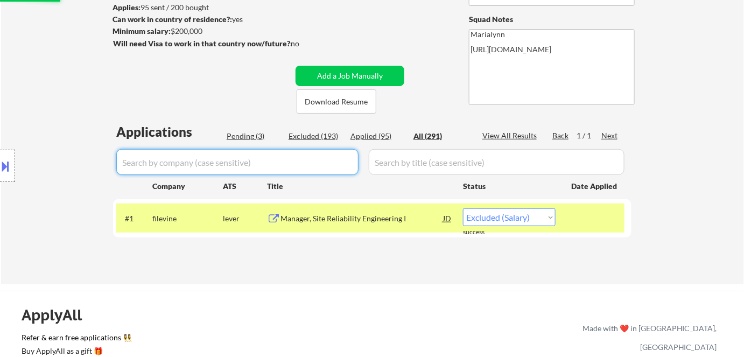
select select ""applied""
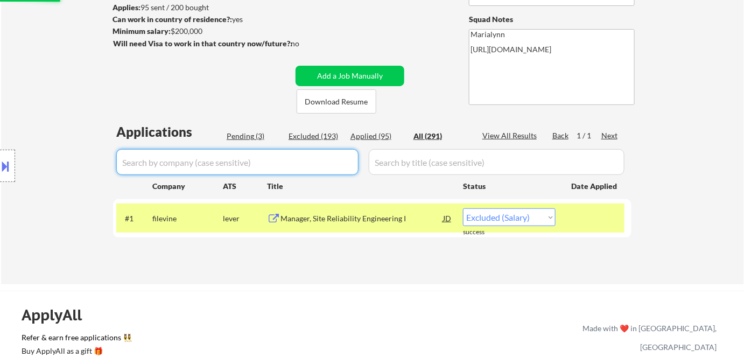
select select ""applied""
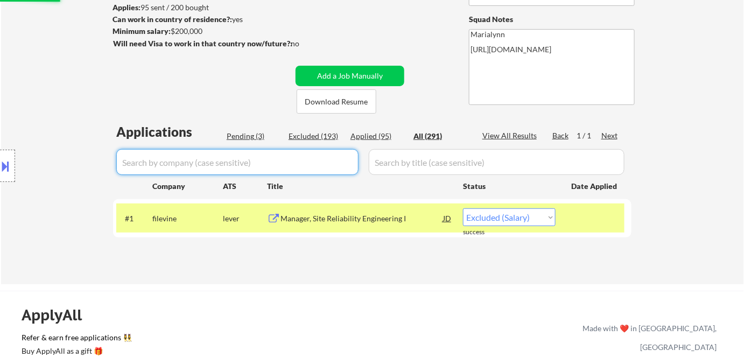
select select ""applied""
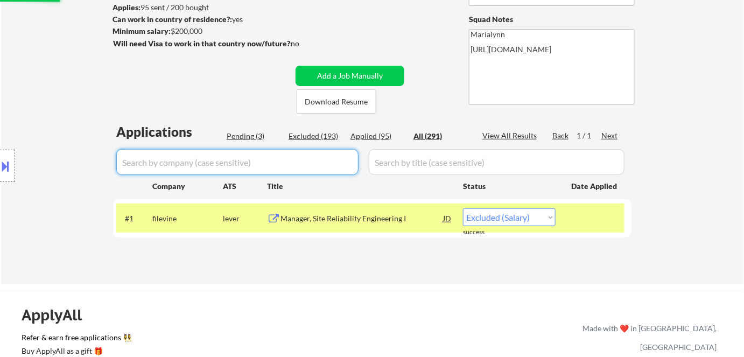
select select ""applied""
select select ""excluded__salary_""
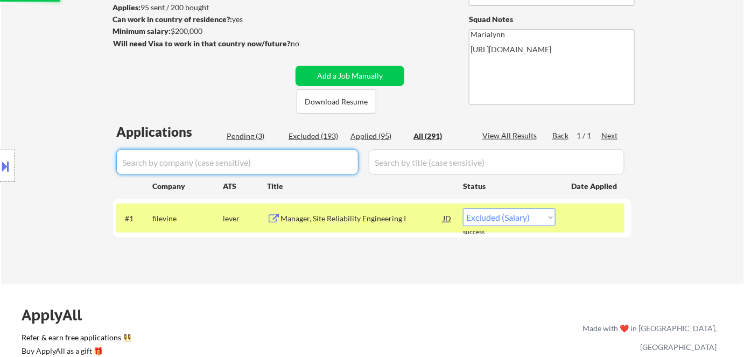
select select ""excluded__salary_""
select select ""excluded__expired_""
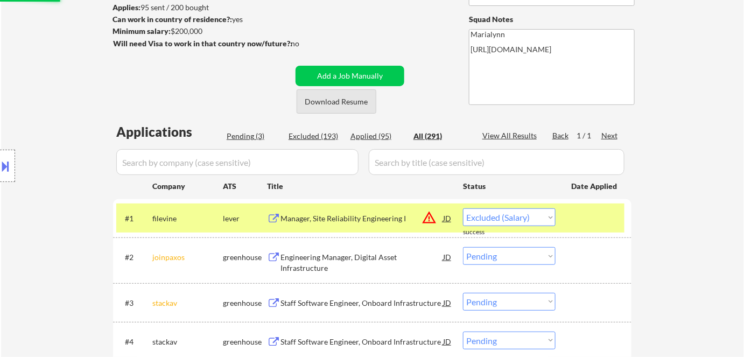
select select ""applied""
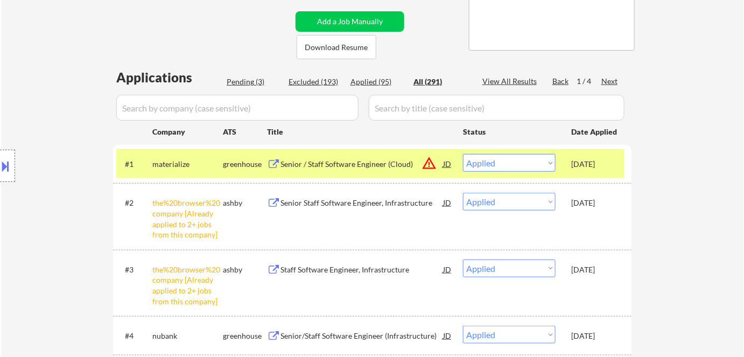
scroll to position [195, 0]
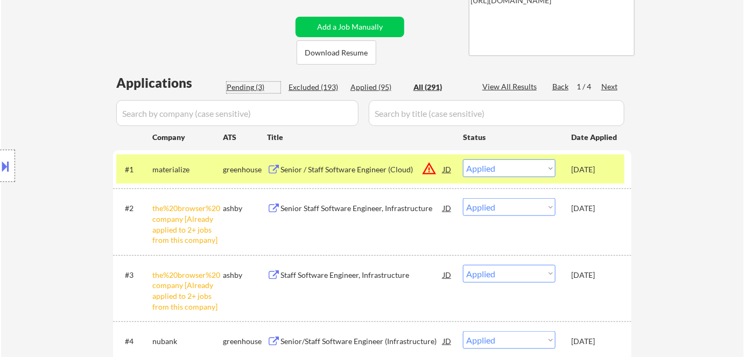
click at [254, 85] on div "Pending (3)" at bounding box center [254, 87] width 54 height 11
select select ""pending""
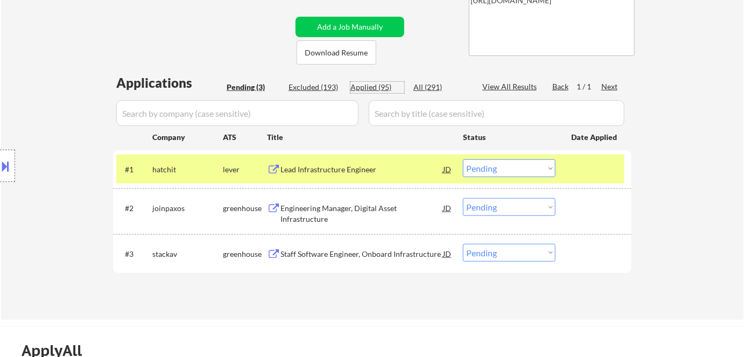
click at [370, 85] on div "Applied (95)" at bounding box center [377, 87] width 54 height 11
select select ""applied""
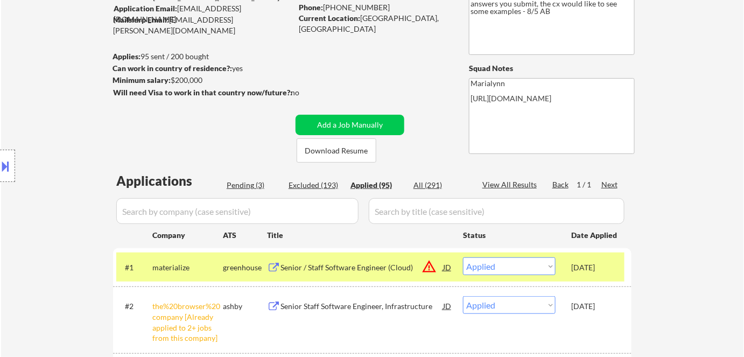
scroll to position [48, 0]
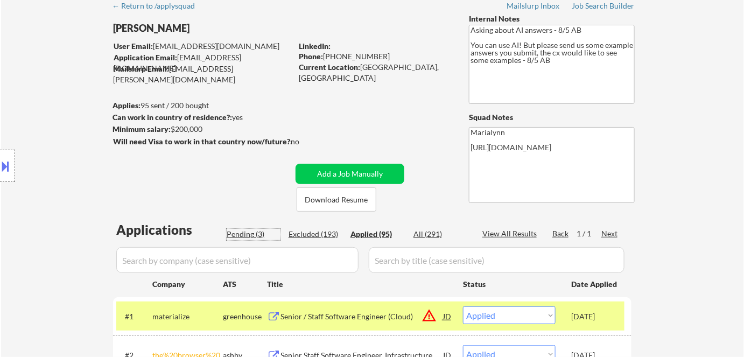
click at [257, 235] on div "Pending (3)" at bounding box center [254, 234] width 54 height 11
select select ""pending""
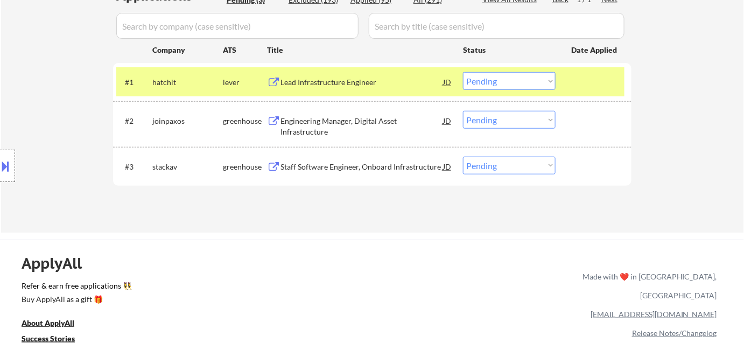
scroll to position [293, 0]
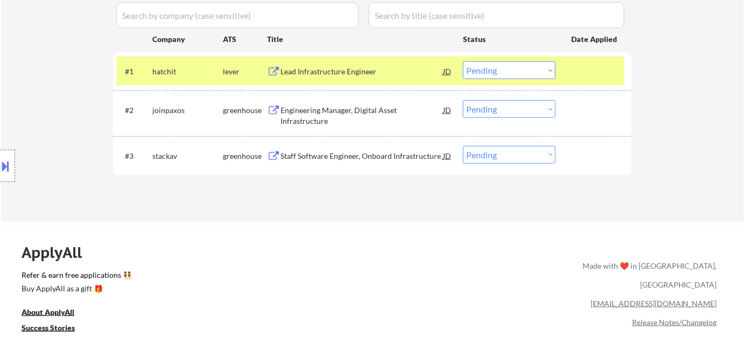
click at [354, 75] on div "Lead Infrastructure Engineer" at bounding box center [361, 71] width 163 height 11
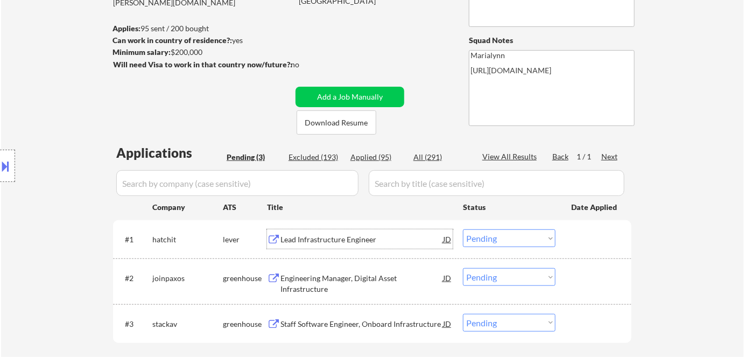
scroll to position [244, 0]
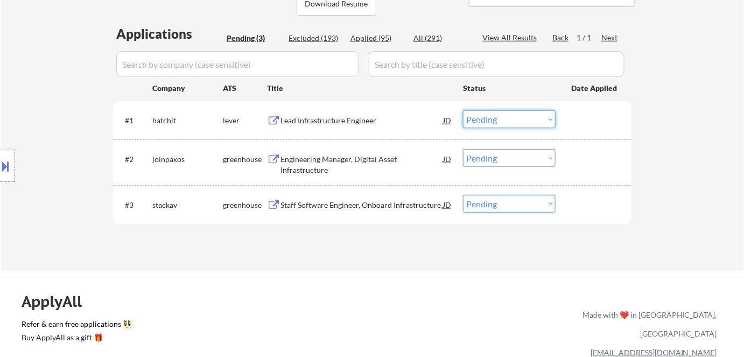
click at [484, 119] on select "Choose an option... Pending Applied Excluded (Questions) Excluded (Expired) Exc…" at bounding box center [509, 119] width 93 height 18
click at [463, 110] on select "Choose an option... Pending Applied Excluded (Questions) Excluded (Expired) Exc…" at bounding box center [509, 119] width 93 height 18
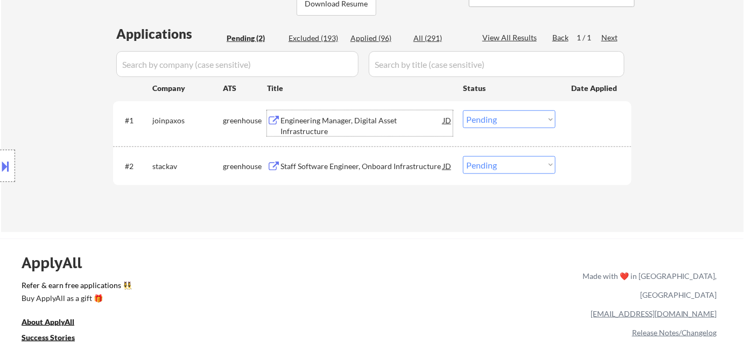
click at [332, 117] on div "Engineering Manager, Digital Asset Infrastructure" at bounding box center [361, 125] width 163 height 21
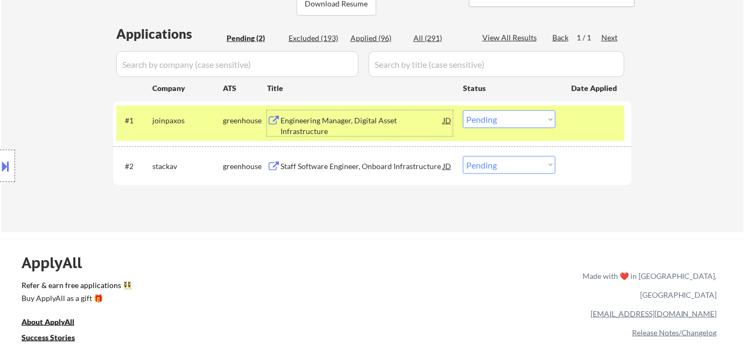
click at [446, 120] on div "JD" at bounding box center [447, 119] width 11 height 19
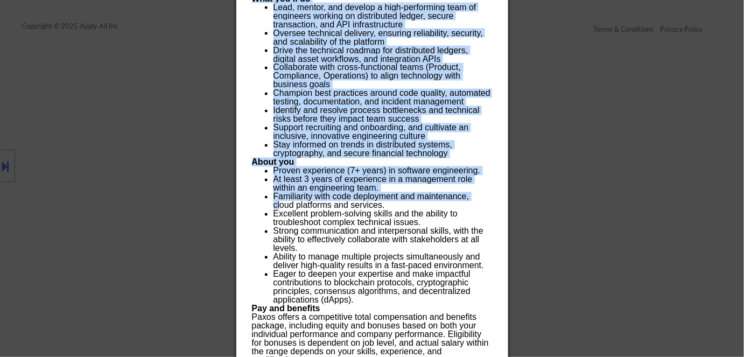
scroll to position [671, 0]
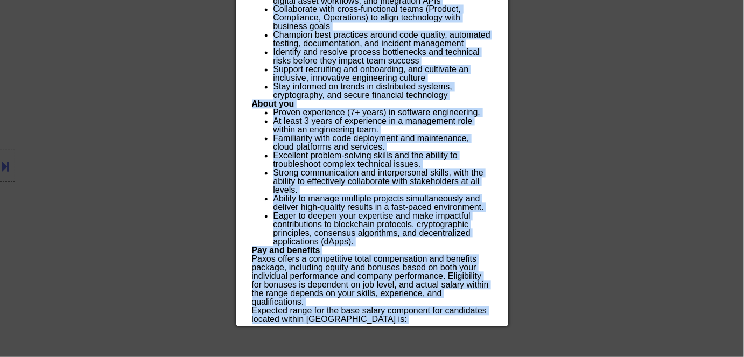
drag, startPoint x: 252, startPoint y: 43, endPoint x: 366, endPoint y: 321, distance: 300.2
copy div "Engineering Manager, Digital Asset Infrastructure joinpaxos Remote - United Sta…"
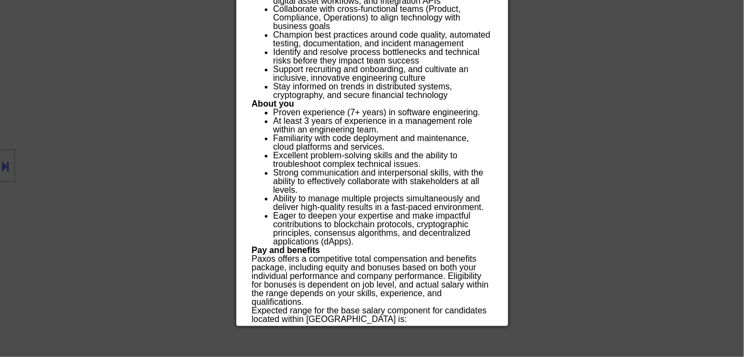
click at [165, 48] on div at bounding box center [372, 178] width 744 height 357
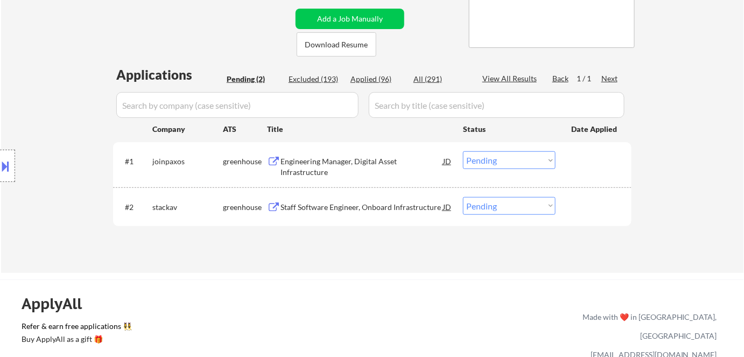
scroll to position [132, 0]
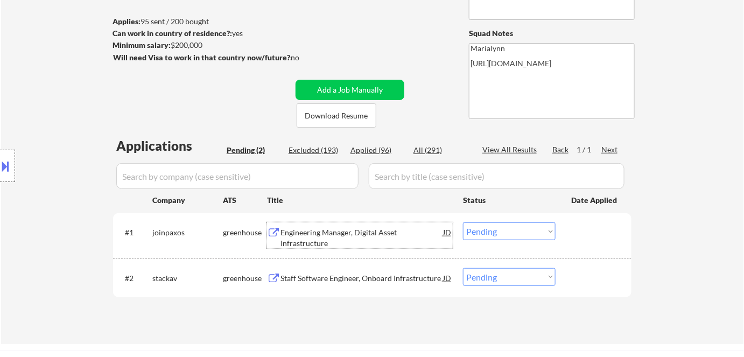
click at [355, 228] on div "Engineering Manager, Digital Asset Infrastructure" at bounding box center [361, 237] width 163 height 21
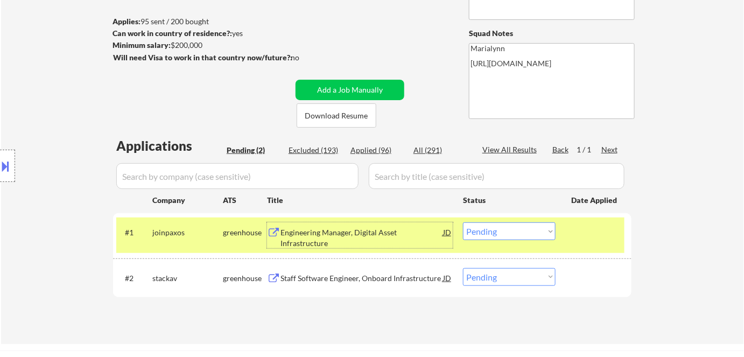
drag, startPoint x: 498, startPoint y: 234, endPoint x: 497, endPoint y: 239, distance: 5.5
click at [498, 234] on select "Choose an option... Pending Applied Excluded (Questions) Excluded (Expired) Exc…" at bounding box center [509, 231] width 93 height 18
click at [463, 222] on select "Choose an option... Pending Applied Excluded (Questions) Excluded (Expired) Exc…" at bounding box center [509, 231] width 93 height 18
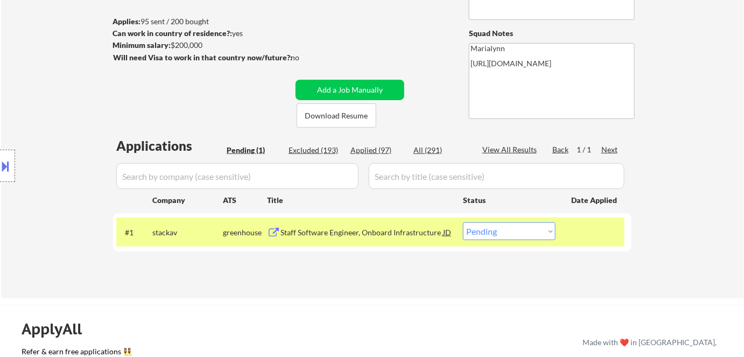
click at [373, 244] on div "#1 stackav greenhouse Staff Software Engineer, Onboard Infrastructure JD warnin…" at bounding box center [370, 231] width 508 height 29
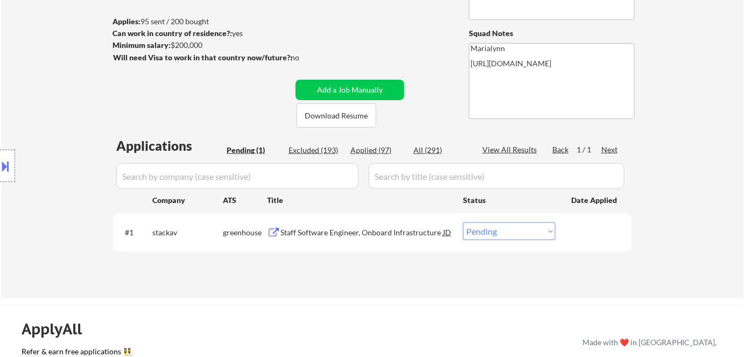
click at [378, 236] on div "Staff Software Engineer, Onboard Infrastructure" at bounding box center [361, 232] width 163 height 11
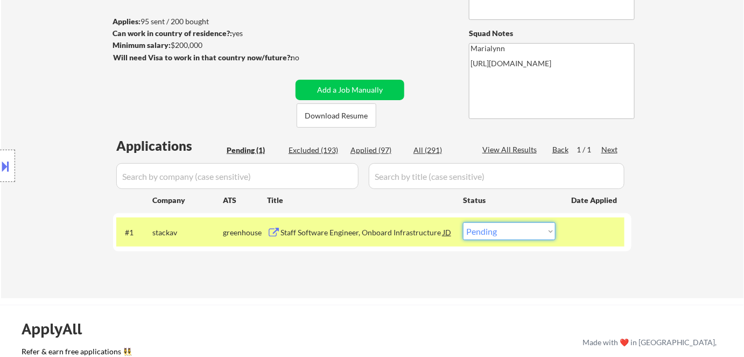
click at [488, 232] on select "Choose an option... Pending Applied Excluded (Questions) Excluded (Expired) Exc…" at bounding box center [509, 231] width 93 height 18
select select ""excluded__bad_match_""
click at [463, 222] on select "Choose an option... Pending Applied Excluded (Questions) Excluded (Expired) Exc…" at bounding box center [509, 231] width 93 height 18
select select ""excluded__bad_match_""
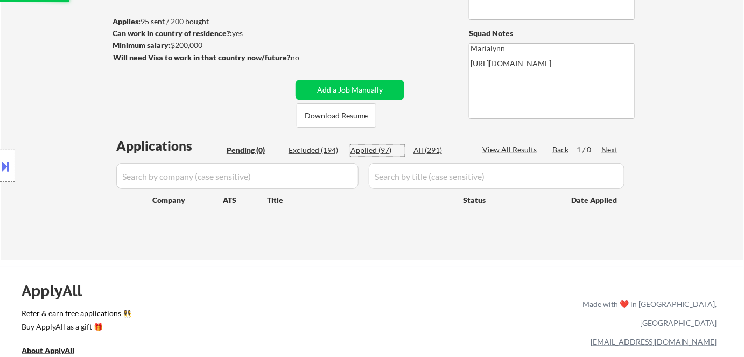
click at [359, 147] on div "Applied (97)" at bounding box center [377, 150] width 54 height 11
select select ""applied""
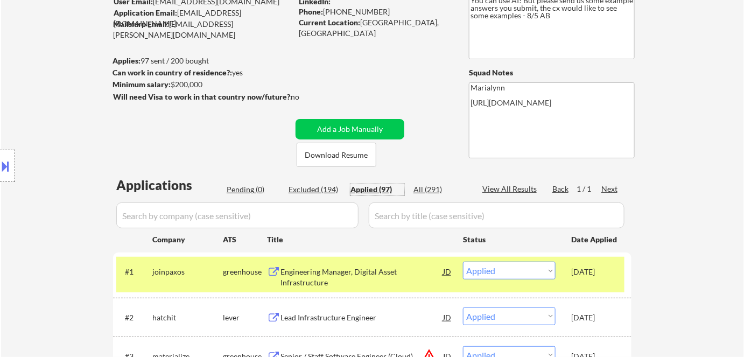
scroll to position [230, 0]
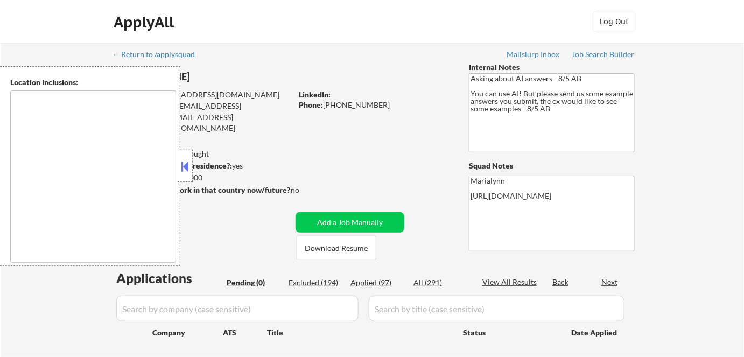
type textarea "[GEOGRAPHIC_DATA], [GEOGRAPHIC_DATA] [GEOGRAPHIC_DATA], [GEOGRAPHIC_DATA], [GEO…"
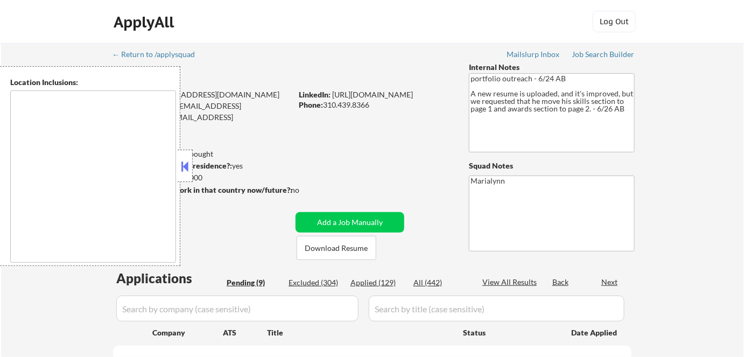
select select ""pending""
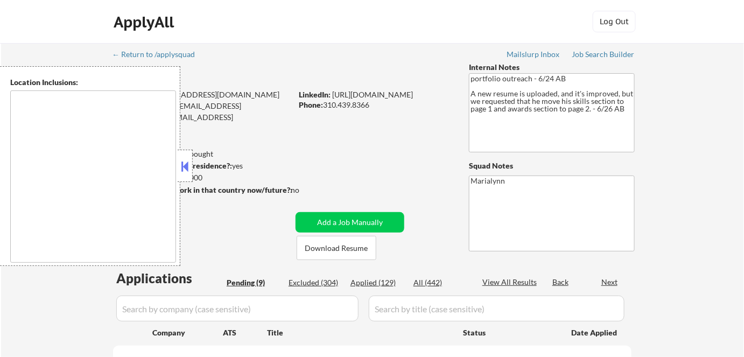
select select ""pending""
click at [187, 168] on button at bounding box center [185, 166] width 12 height 16
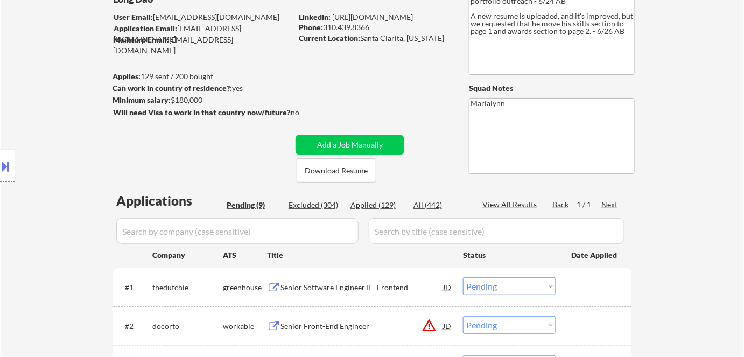
scroll to position [97, 0]
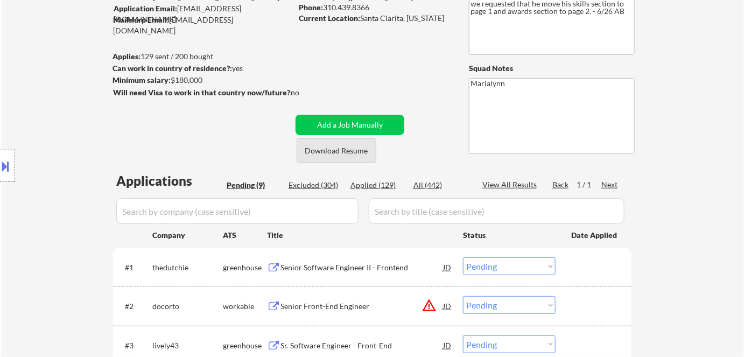
click at [341, 146] on button "Download Resume" at bounding box center [337, 150] width 80 height 24
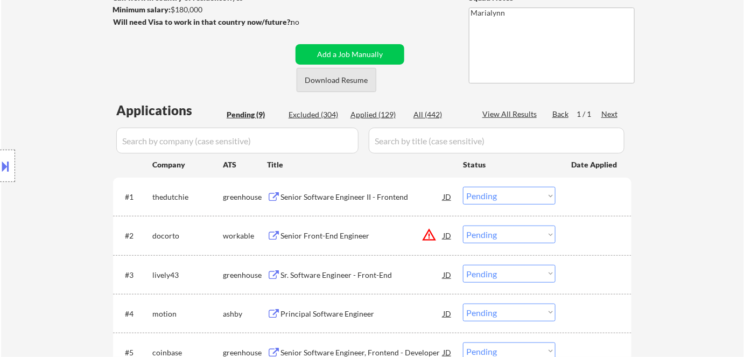
scroll to position [244, 0]
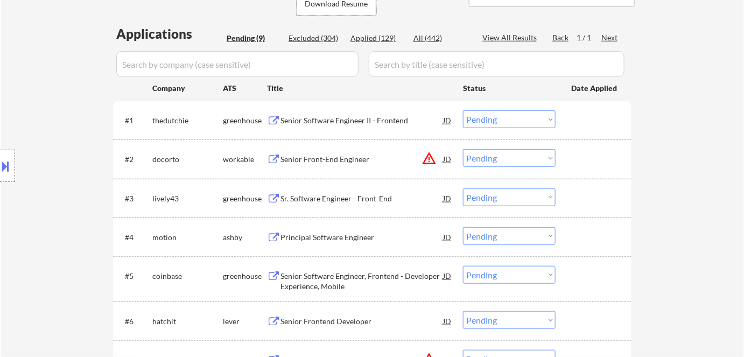
click at [324, 119] on div "Senior Software Engineer II - Frontend" at bounding box center [361, 120] width 163 height 11
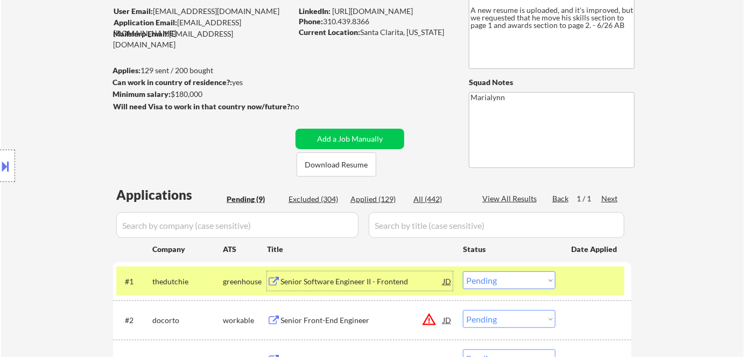
scroll to position [195, 0]
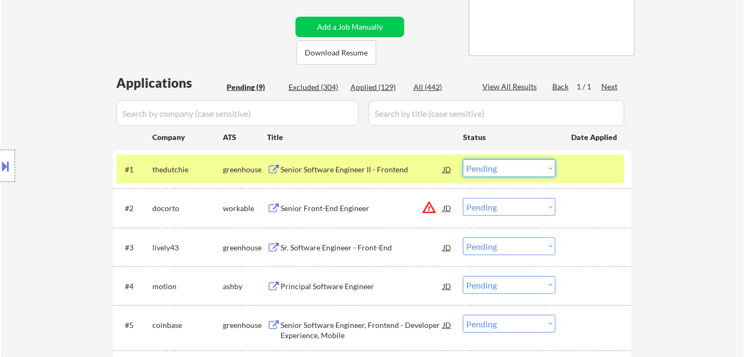
click at [507, 164] on select "Choose an option... Pending Applied Excluded (Questions) Excluded (Expired) Exc…" at bounding box center [509, 168] width 93 height 18
click at [463, 159] on select "Choose an option... Pending Applied Excluded (Questions) Excluded (Expired) Exc…" at bounding box center [509, 168] width 93 height 18
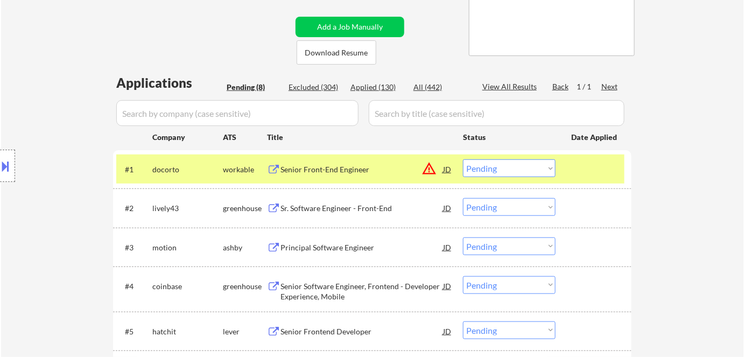
click at [302, 167] on div "Senior Front-End Engineer" at bounding box center [361, 169] width 163 height 11
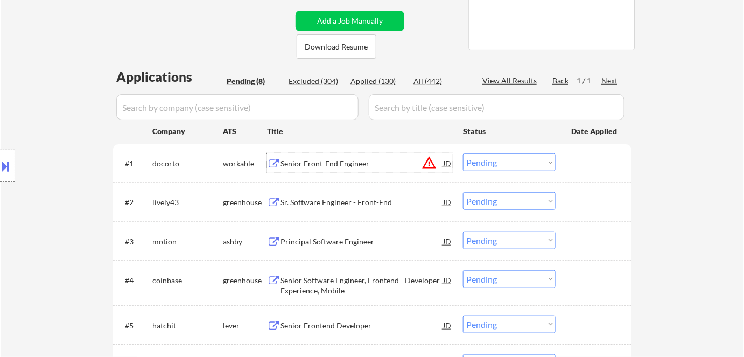
scroll to position [244, 0]
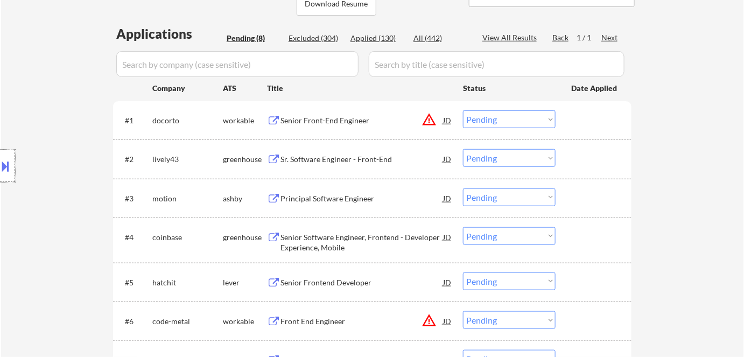
click at [12, 165] on div at bounding box center [7, 166] width 15 height 32
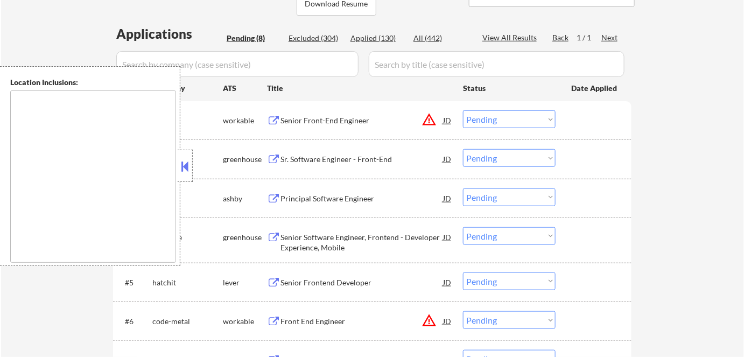
click at [222, 17] on div "← Return to /applysquad Mailslurp Inbox Job Search Builder Long Dao User Email:…" at bounding box center [372, 131] width 537 height 665
click at [186, 162] on button at bounding box center [185, 166] width 12 height 16
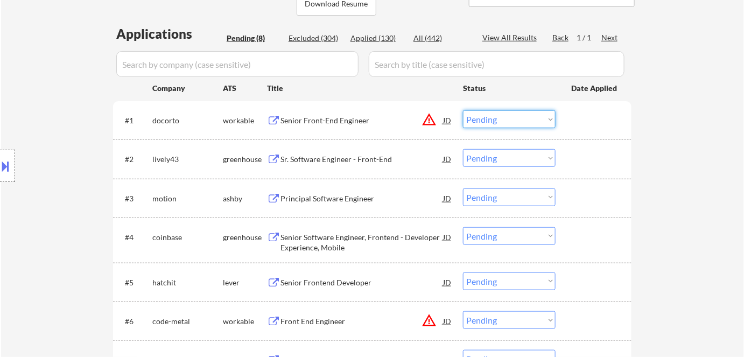
drag, startPoint x: 489, startPoint y: 119, endPoint x: 492, endPoint y: 127, distance: 8.2
click at [489, 119] on select "Choose an option... Pending Applied Excluded (Questions) Excluded (Expired) Exc…" at bounding box center [509, 119] width 93 height 18
click at [463, 110] on select "Choose an option... Pending Applied Excluded (Questions) Excluded (Expired) Exc…" at bounding box center [509, 119] width 93 height 18
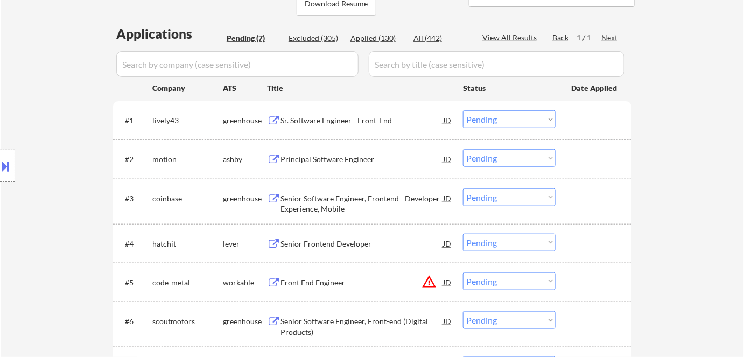
click at [310, 127] on div "Sr. Software Engineer - Front-End" at bounding box center [361, 119] width 163 height 19
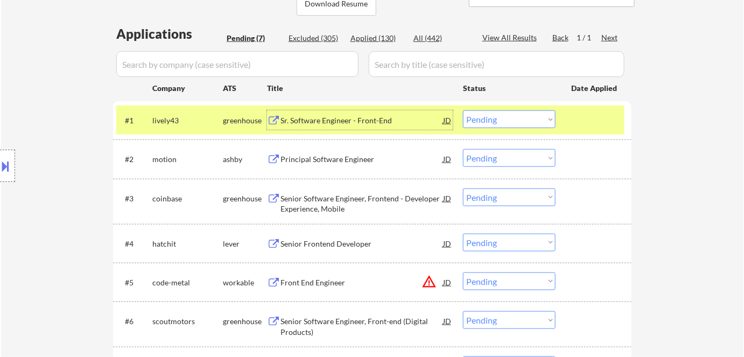
click at [510, 115] on select "Choose an option... Pending Applied Excluded (Questions) Excluded (Expired) Exc…" at bounding box center [509, 119] width 93 height 18
click at [463, 110] on select "Choose an option... Pending Applied Excluded (Questions) Excluded (Expired) Exc…" at bounding box center [509, 119] width 93 height 18
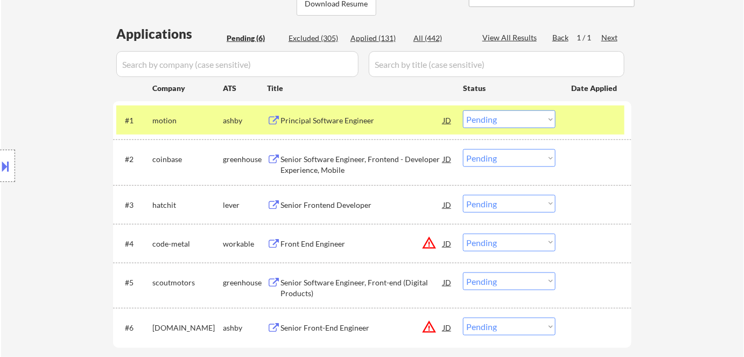
click at [345, 116] on div "Principal Software Engineer" at bounding box center [361, 120] width 163 height 11
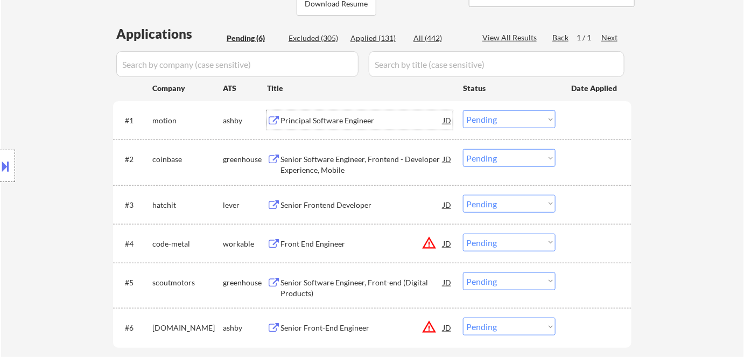
click at [370, 120] on div "Principal Software Engineer" at bounding box center [361, 120] width 163 height 11
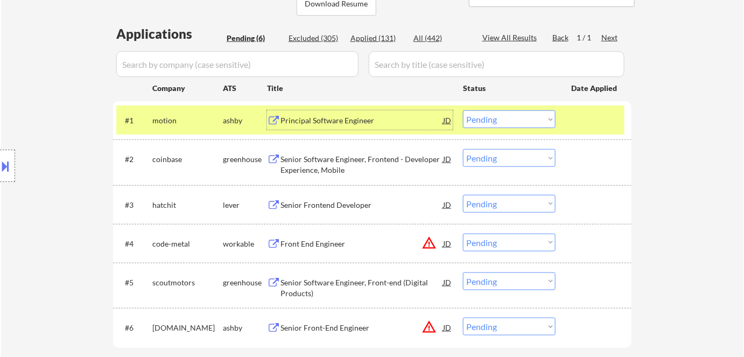
click at [492, 116] on select "Choose an option... Pending Applied Excluded (Questions) Excluded (Expired) Exc…" at bounding box center [509, 119] width 93 height 18
click at [463, 110] on select "Choose an option... Pending Applied Excluded (Questions) Excluded (Expired) Exc…" at bounding box center [509, 119] width 93 height 18
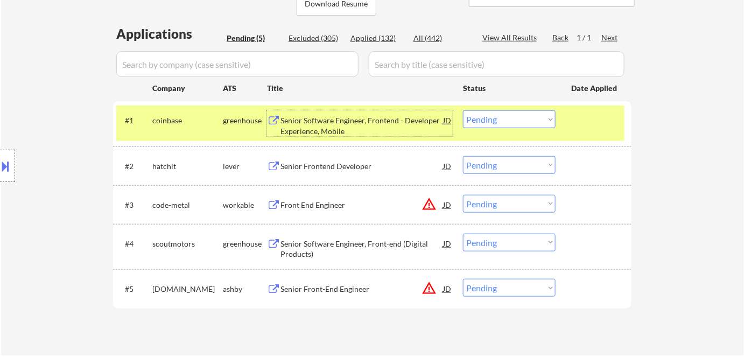
click at [325, 122] on div "Senior Software Engineer, Frontend - Developer Experience, Mobile" at bounding box center [361, 125] width 163 height 21
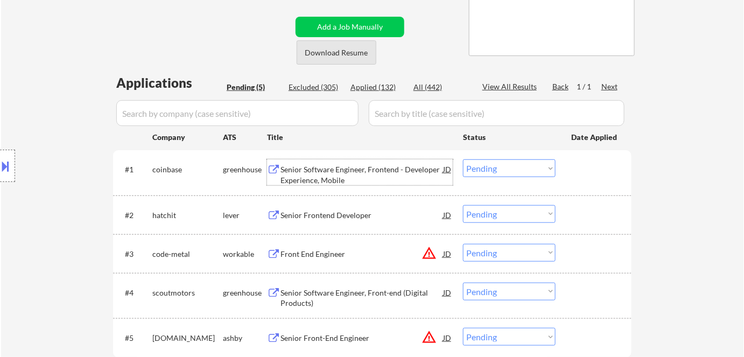
scroll to position [97, 0]
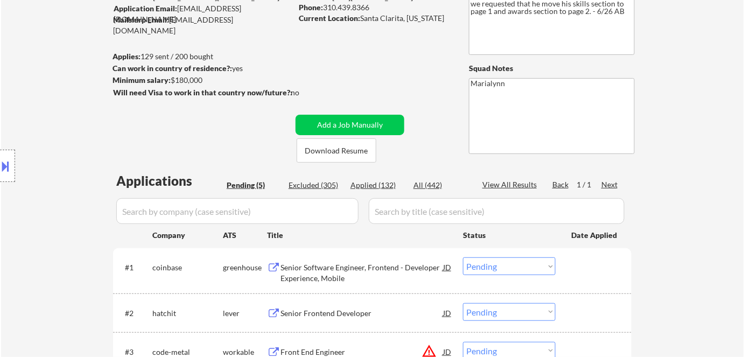
click at [393, 19] on div "Current Location: [GEOGRAPHIC_DATA], [US_STATE]" at bounding box center [375, 18] width 152 height 11
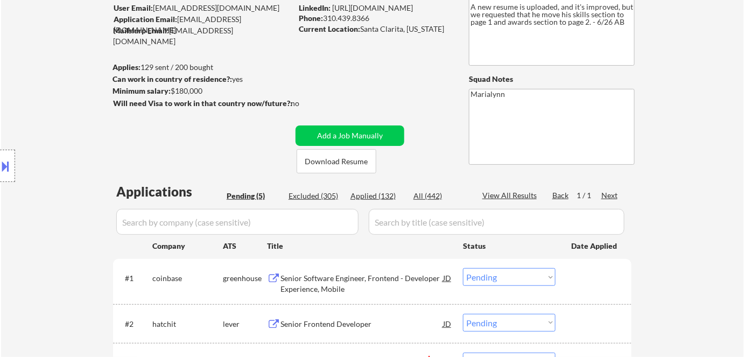
scroll to position [0, 0]
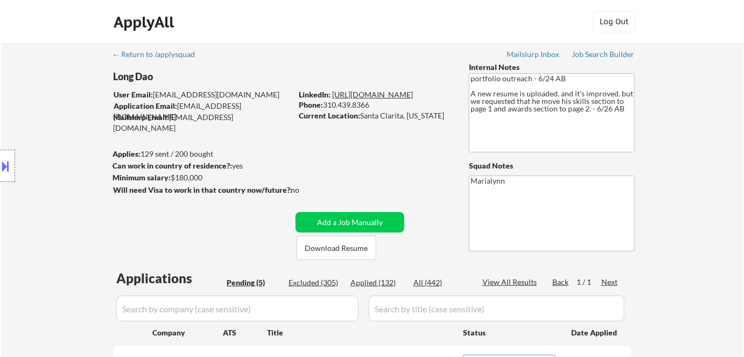
click at [364, 94] on link "[URL][DOMAIN_NAME]" at bounding box center [372, 94] width 81 height 9
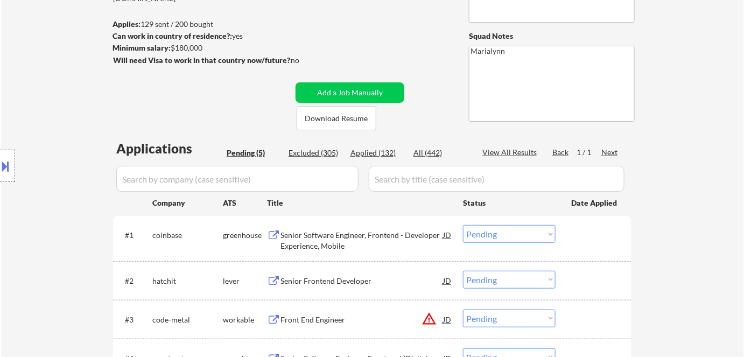
scroll to position [195, 0]
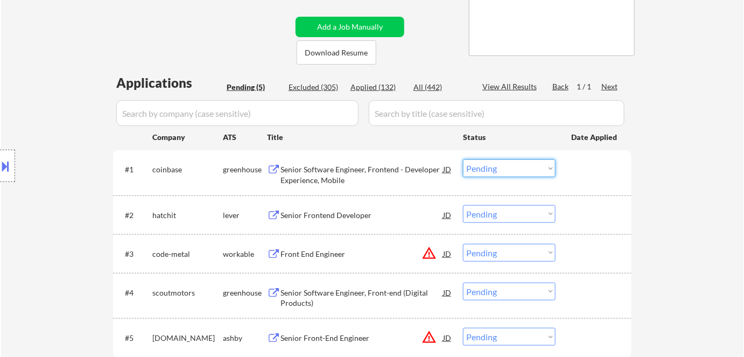
click at [486, 166] on select "Choose an option... Pending Applied Excluded (Questions) Excluded (Expired) Exc…" at bounding box center [509, 168] width 93 height 18
click at [463, 159] on select "Choose an option... Pending Applied Excluded (Questions) Excluded (Expired) Exc…" at bounding box center [509, 168] width 93 height 18
select select ""pending""
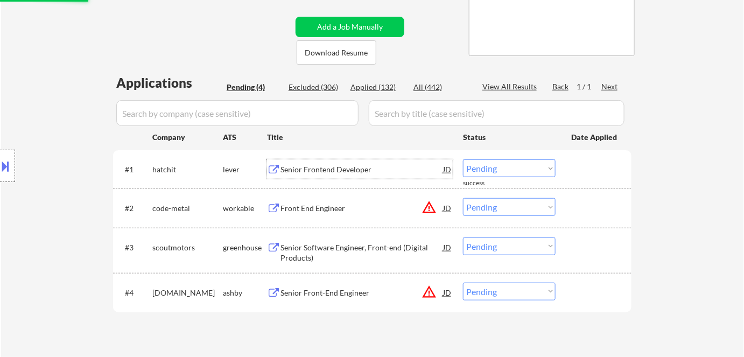
click at [308, 171] on div "Senior Frontend Developer" at bounding box center [361, 169] width 163 height 11
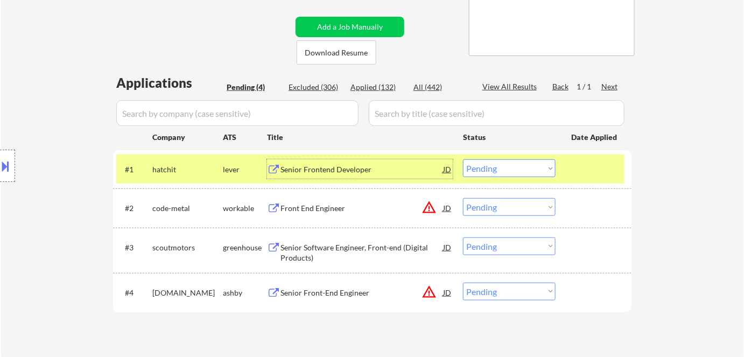
click at [351, 171] on div "Senior Frontend Developer" at bounding box center [361, 169] width 163 height 11
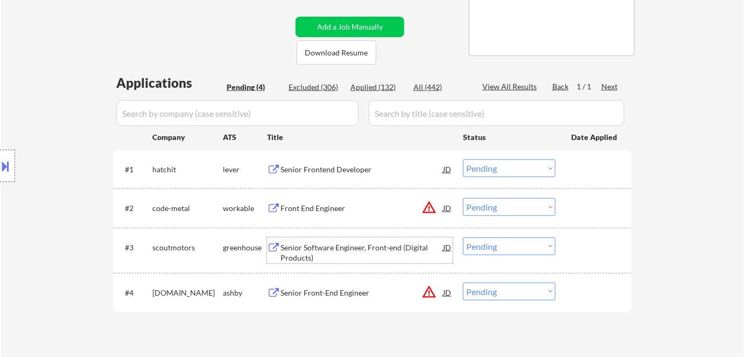
click at [315, 242] on div "Senior Software Engineer, Front-end (Digital Products)" at bounding box center [361, 252] width 163 height 21
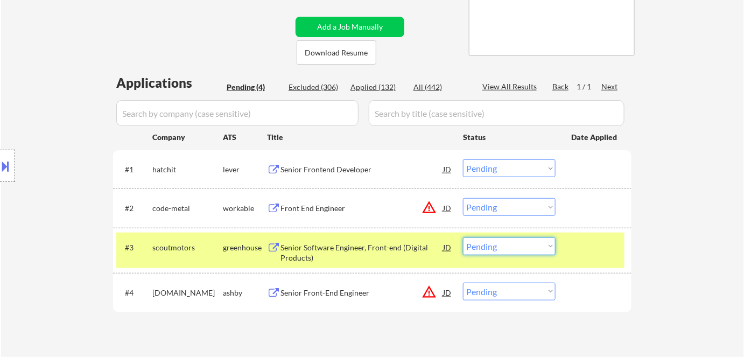
click at [506, 246] on select "Choose an option... Pending Applied Excluded (Questions) Excluded (Expired) Exc…" at bounding box center [509, 246] width 93 height 18
click at [463, 237] on select "Choose an option... Pending Applied Excluded (Questions) Excluded (Expired) Exc…" at bounding box center [509, 246] width 93 height 18
select select ""pending""
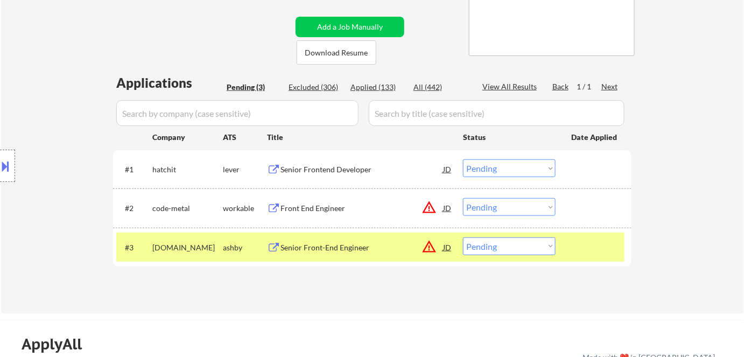
click at [492, 164] on select "Choose an option... Pending Applied Excluded (Questions) Excluded (Expired) Exc…" at bounding box center [509, 168] width 93 height 18
click at [463, 159] on select "Choose an option... Pending Applied Excluded (Questions) Excluded (Expired) Exc…" at bounding box center [509, 168] width 93 height 18
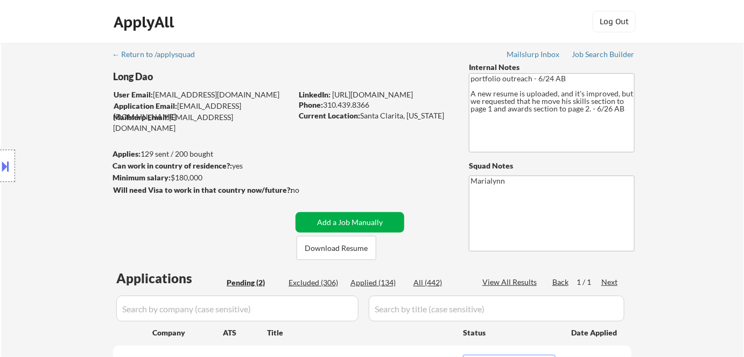
scroll to position [97, 0]
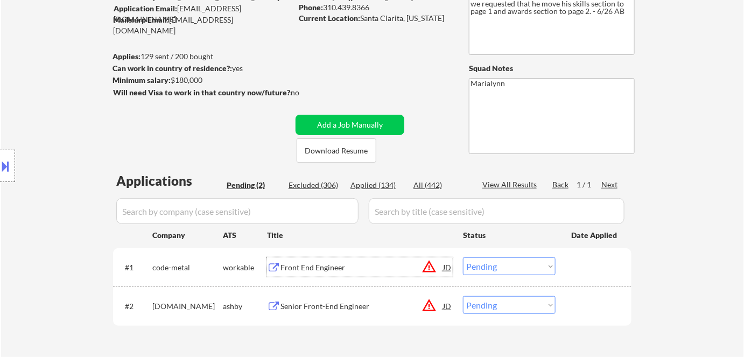
click at [307, 267] on div "Front End Engineer" at bounding box center [361, 267] width 163 height 11
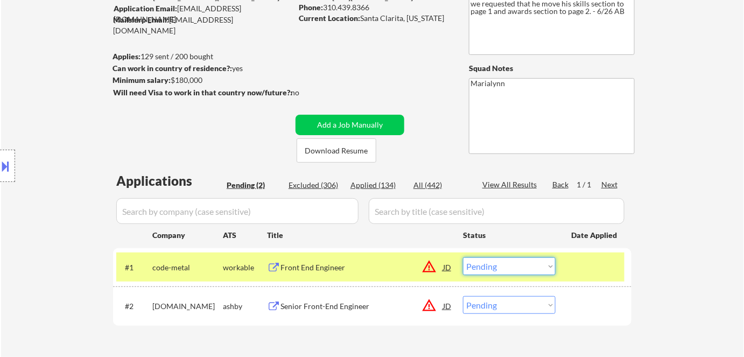
click at [483, 263] on select "Choose an option... Pending Applied Excluded (Questions) Excluded (Expired) Exc…" at bounding box center [509, 266] width 93 height 18
click at [463, 257] on select "Choose an option... Pending Applied Excluded (Questions) Excluded (Expired) Exc…" at bounding box center [509, 266] width 93 height 18
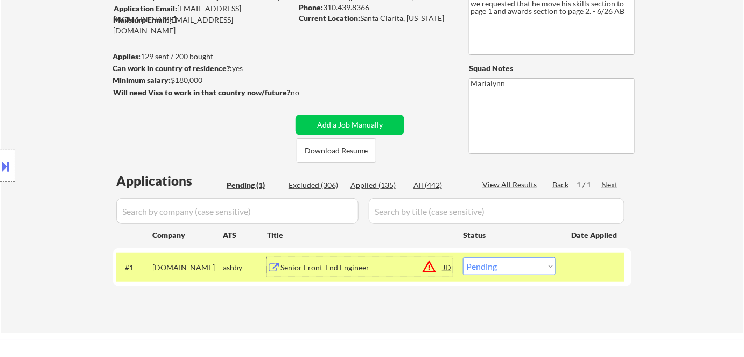
click at [343, 267] on div "Senior Front-End Engineer" at bounding box center [361, 267] width 163 height 11
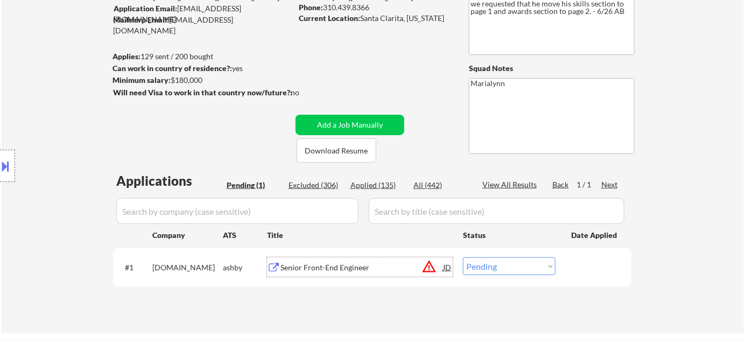
click at [479, 269] on select "Choose an option... Pending Applied Excluded (Questions) Excluded (Expired) Exc…" at bounding box center [509, 266] width 93 height 18
select select ""applied""
click at [463, 257] on select "Choose an option... Pending Applied Excluded (Questions) Excluded (Expired) Exc…" at bounding box center [509, 266] width 93 height 18
click at [377, 184] on div "Applied (135)" at bounding box center [377, 185] width 54 height 11
select select ""applied""
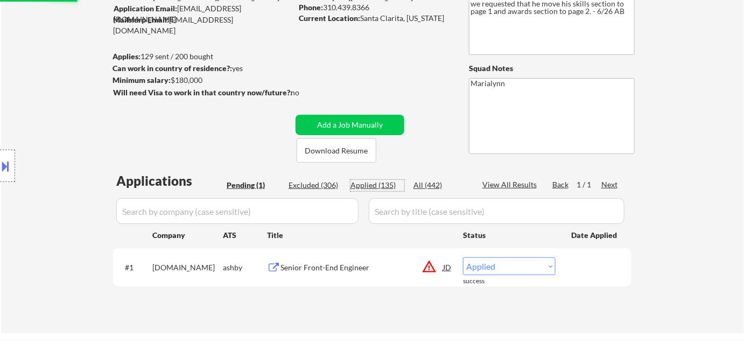
select select ""applied""
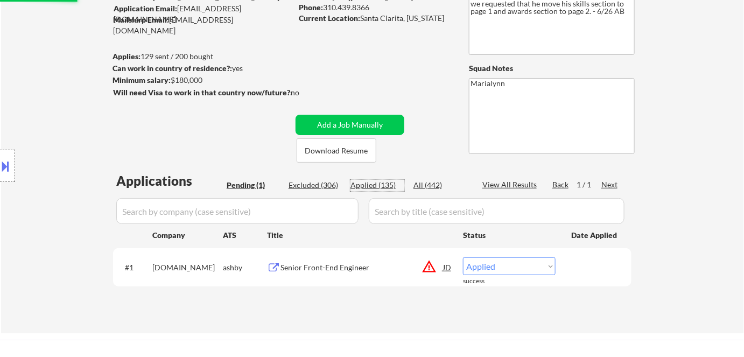
select select ""applied""
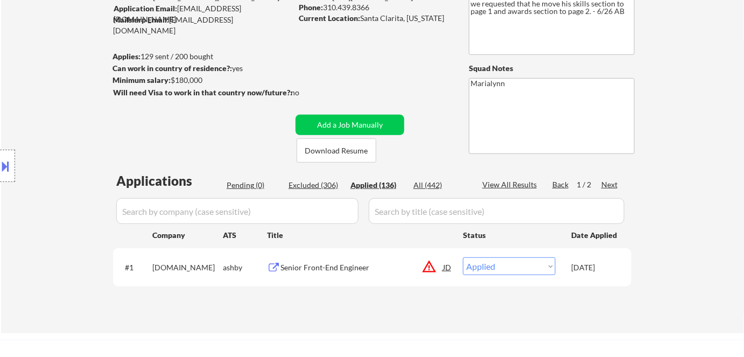
select select ""applied""
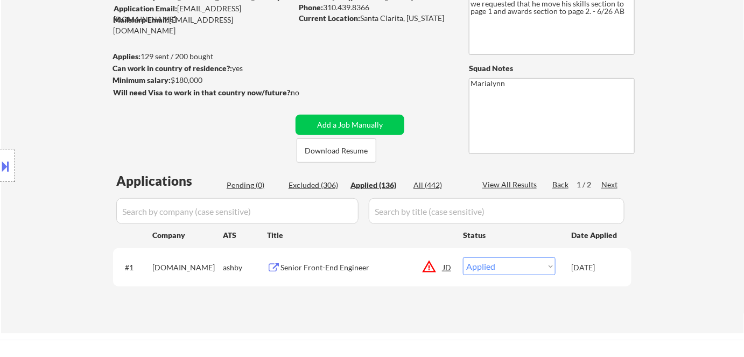
select select ""applied""
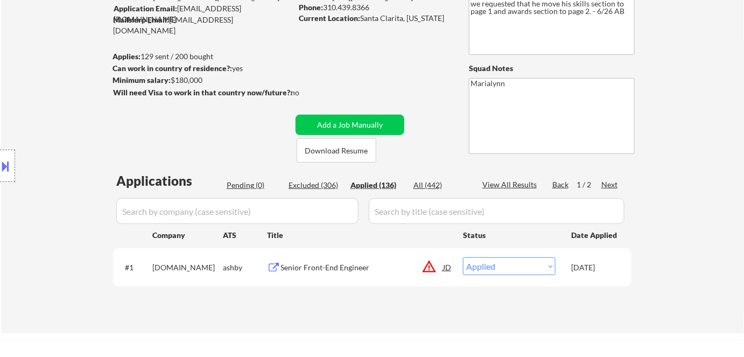
select select ""applied""
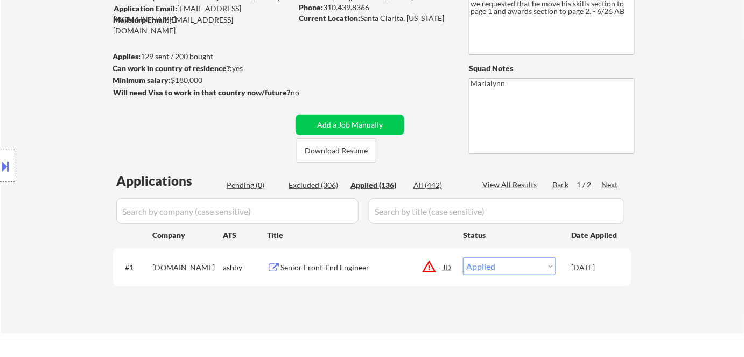
select select ""applied""
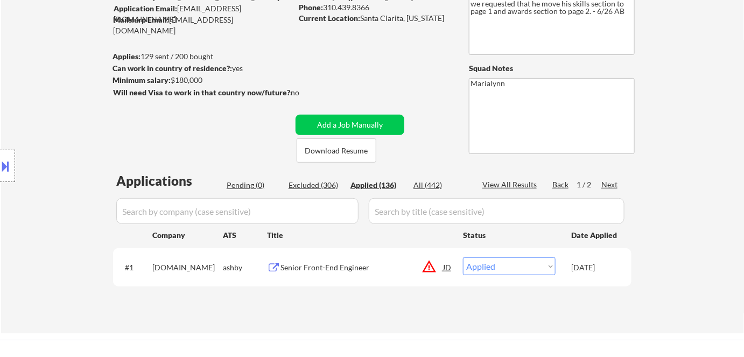
select select ""applied""
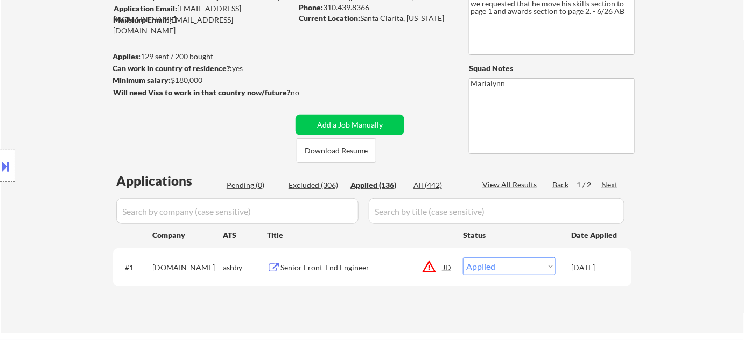
select select ""applied""
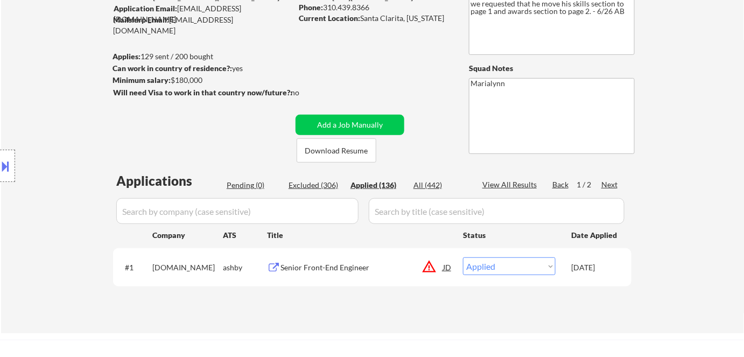
select select ""applied""
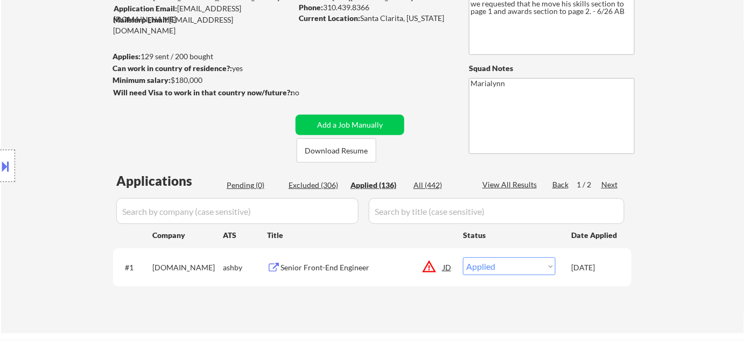
select select ""applied""
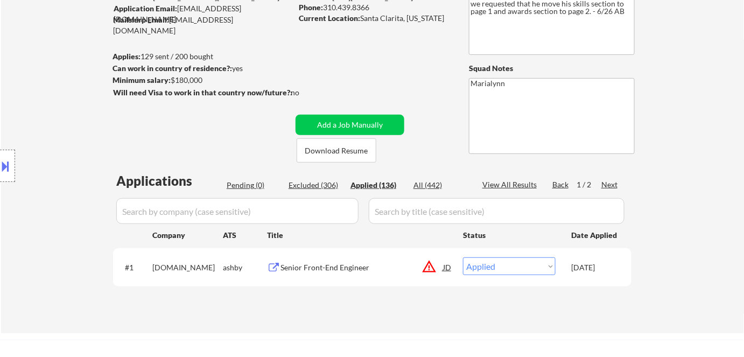
select select ""applied""
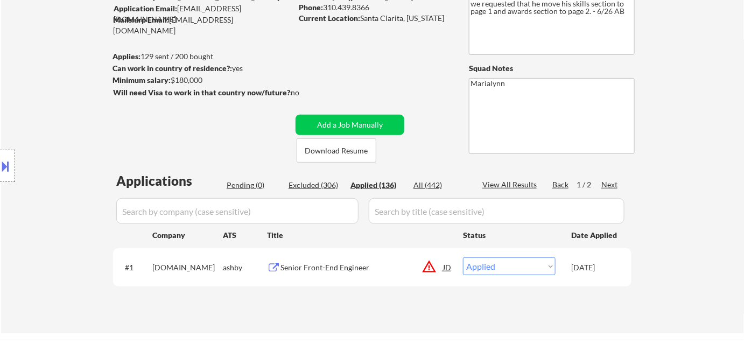
select select ""applied""
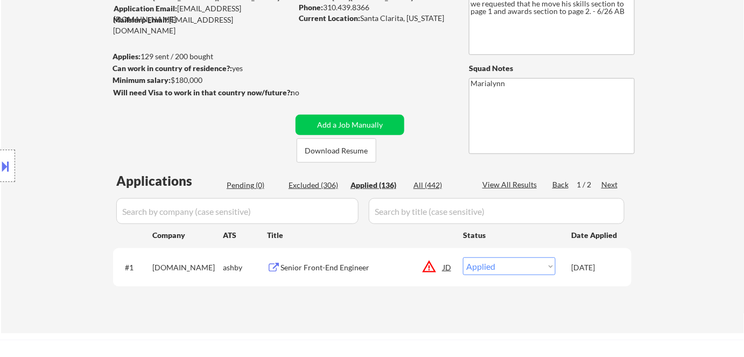
select select ""applied""
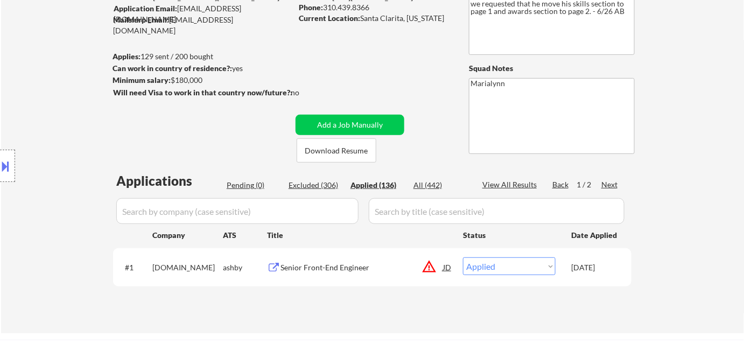
select select ""applied""
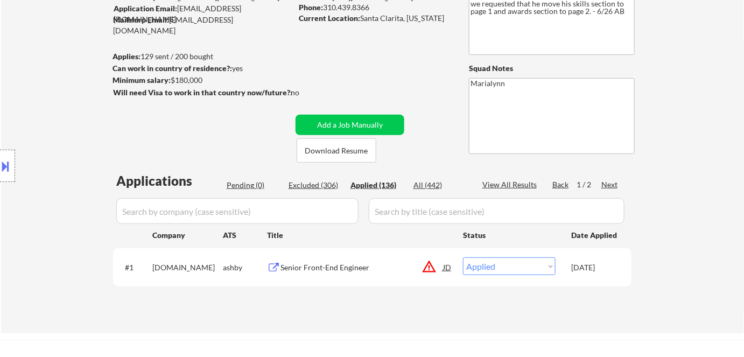
select select ""applied""
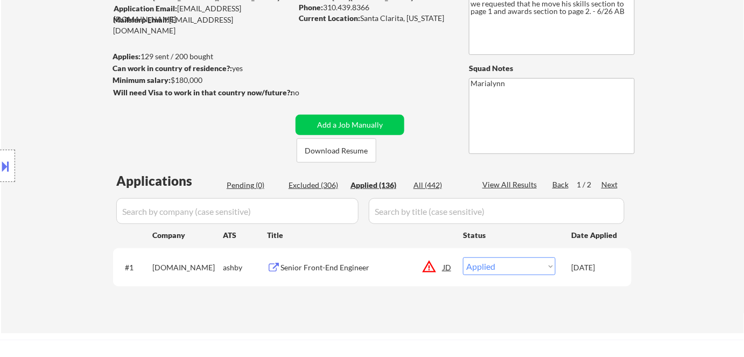
select select ""applied""
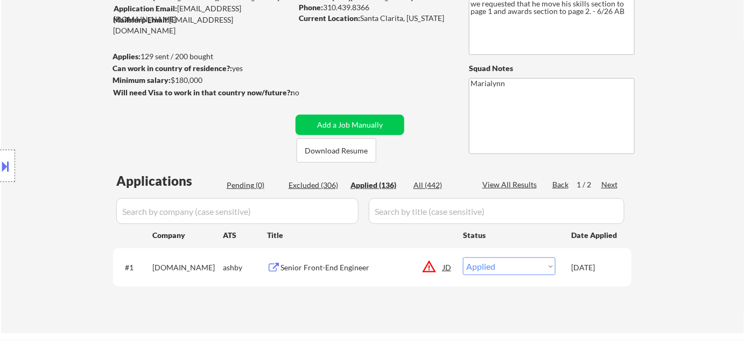
select select ""applied""
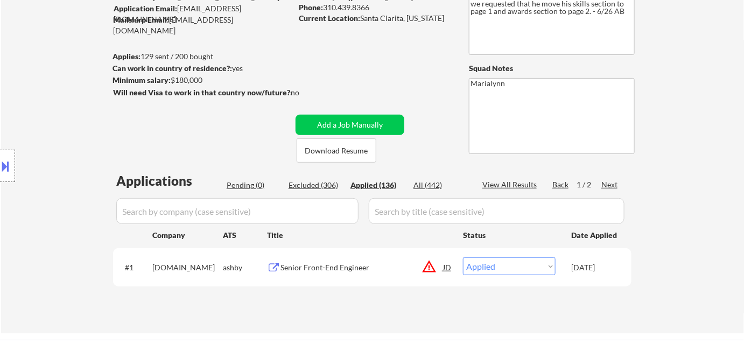
select select ""applied""
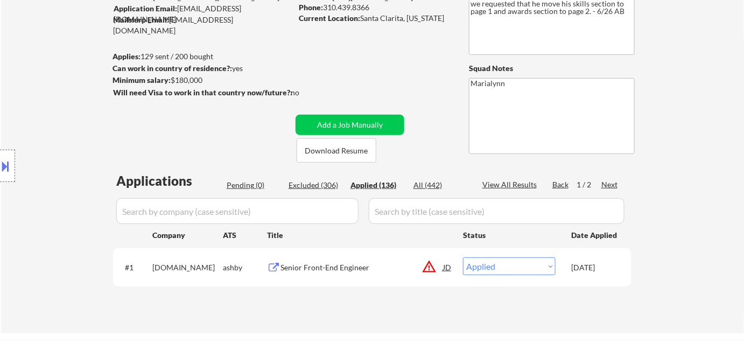
select select ""applied""
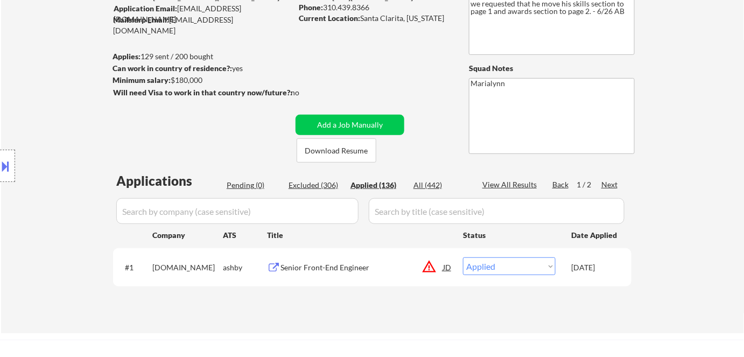
select select ""applied""
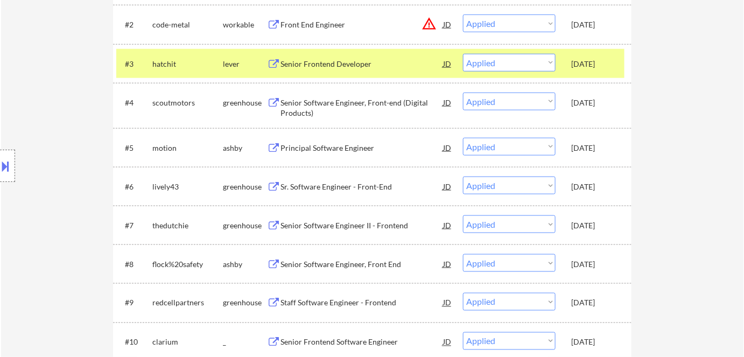
scroll to position [391, 0]
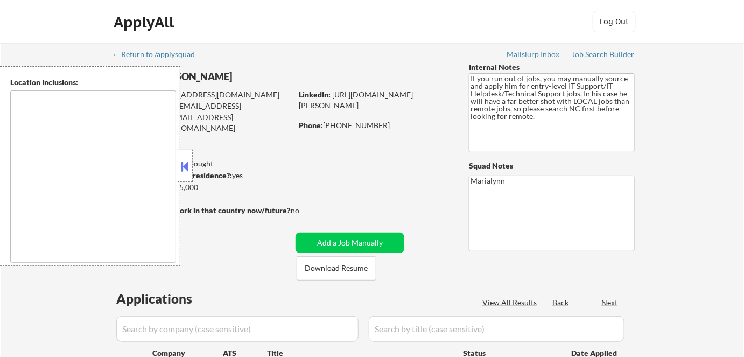
select select ""pending""
type textarea "Fayetteville, NC Hope Mills, NC Spring Lake, NC Eastover, NC Raeford, NC Rockfi…"
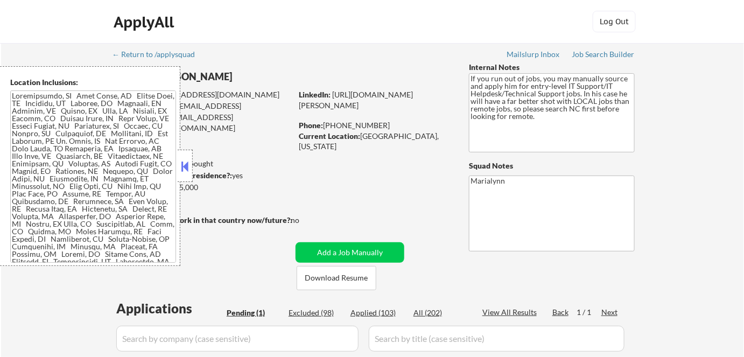
drag, startPoint x: 177, startPoint y: 156, endPoint x: 213, endPoint y: 159, distance: 36.7
click at [177, 157] on div "Location Inclusions:" at bounding box center [90, 166] width 180 height 200
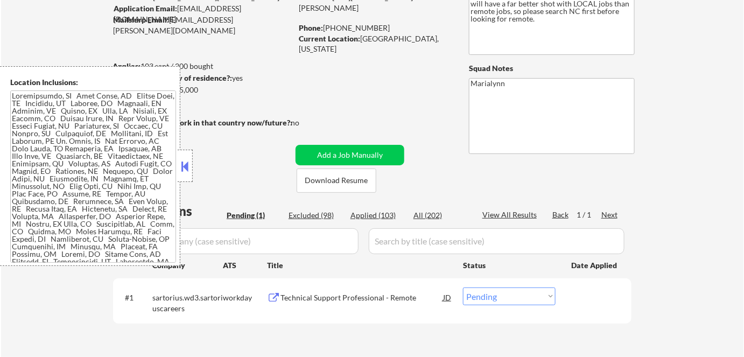
click at [183, 167] on button at bounding box center [185, 166] width 12 height 16
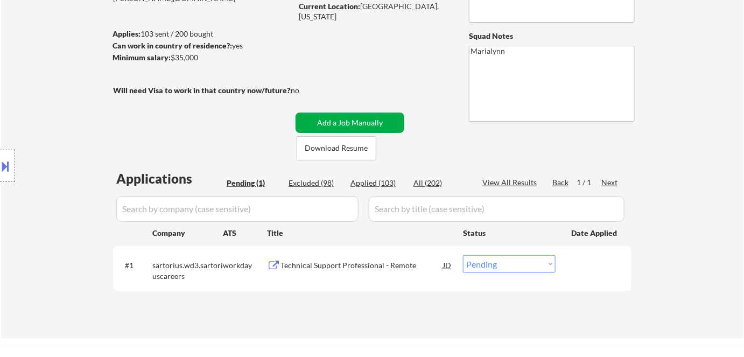
scroll to position [146, 0]
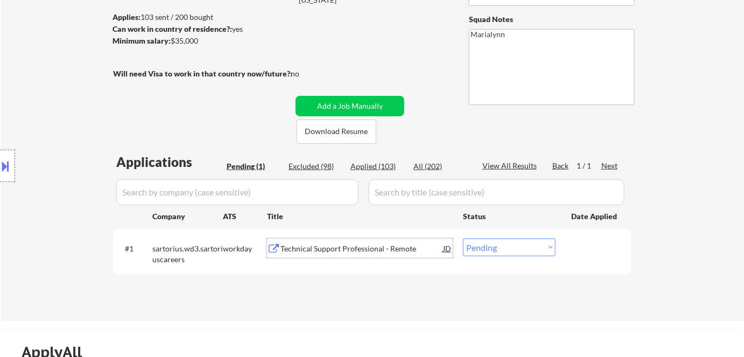
click at [321, 249] on div "Technical Support Professional - Remote" at bounding box center [361, 248] width 163 height 11
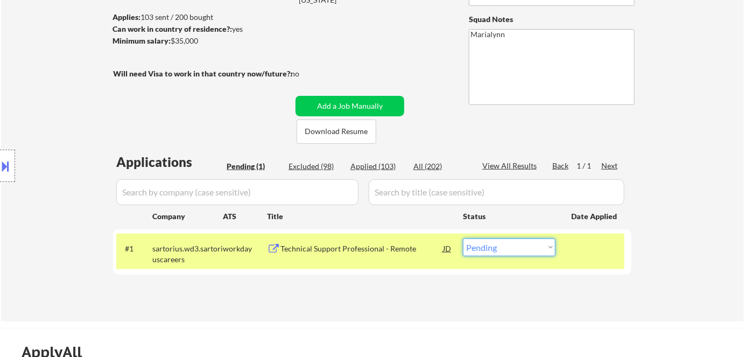
click at [499, 245] on select "Choose an option... Pending Applied Excluded (Questions) Excluded (Expired) Exc…" at bounding box center [509, 247] width 93 height 18
select select ""excluded__bad_match_""
click at [463, 238] on select "Choose an option... Pending Applied Excluded (Questions) Excluded (Expired) Exc…" at bounding box center [509, 247] width 93 height 18
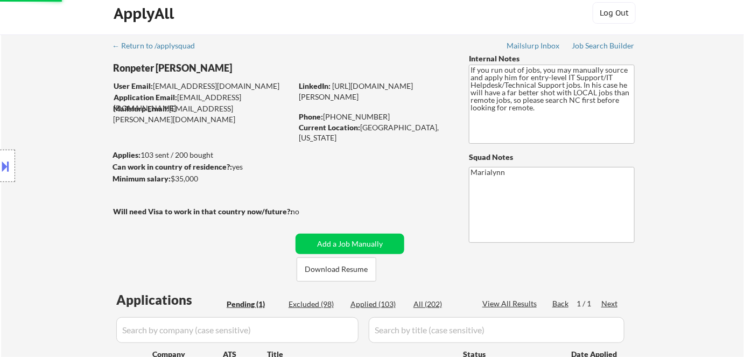
scroll to position [0, 0]
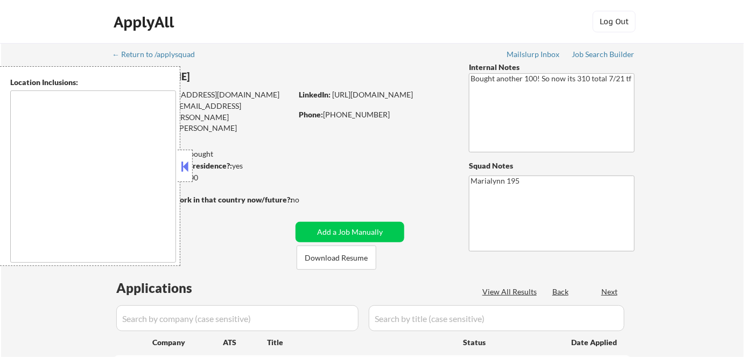
select select ""pending""
type textarea "[GEOGRAPHIC_DATA], [GEOGRAPHIC_DATA] [GEOGRAPHIC_DATA], [GEOGRAPHIC_DATA] [GEOG…"
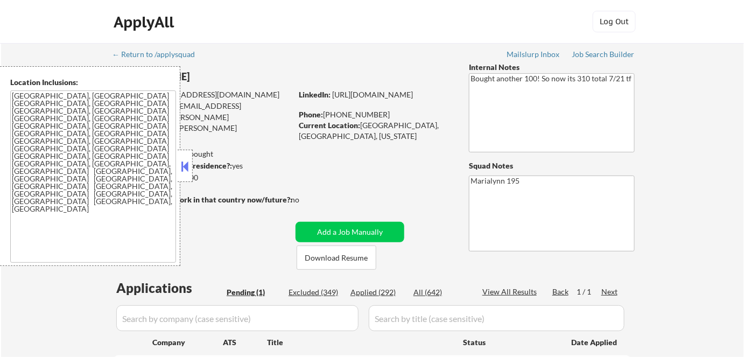
click at [185, 166] on button at bounding box center [185, 166] width 12 height 16
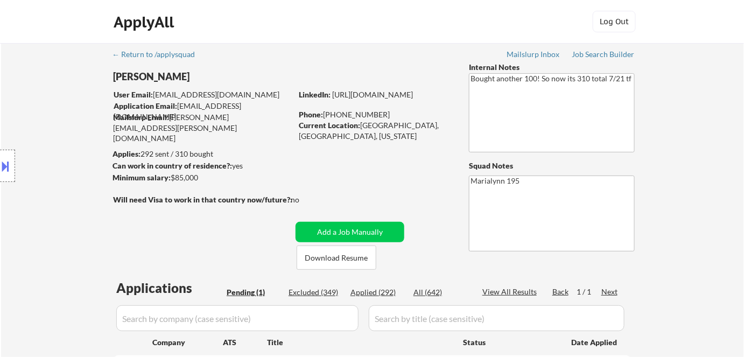
scroll to position [146, 0]
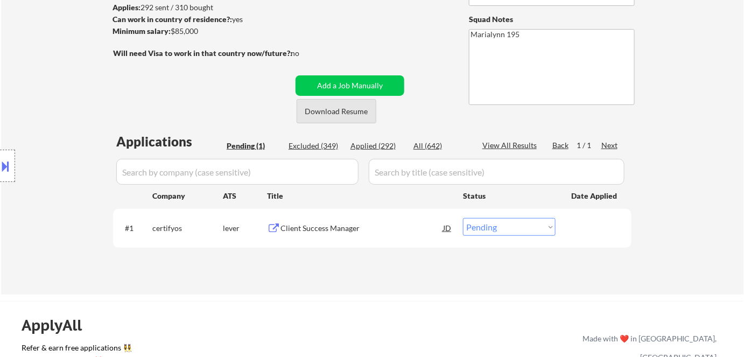
click at [326, 108] on button "Download Resume" at bounding box center [337, 111] width 80 height 24
click at [325, 223] on div "Client Success Manager" at bounding box center [361, 228] width 163 height 11
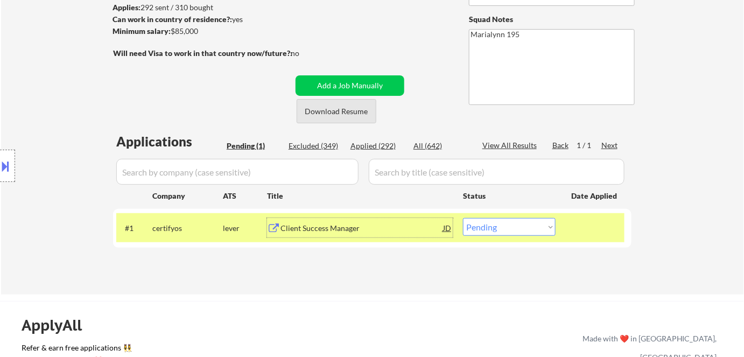
click at [314, 108] on button "Download Resume" at bounding box center [337, 111] width 80 height 24
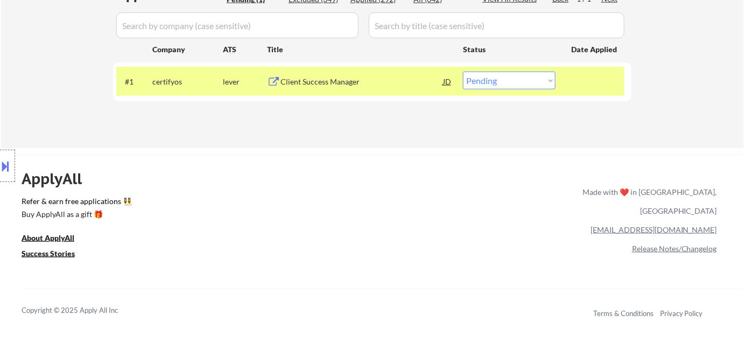
scroll to position [293, 0]
click at [494, 76] on select "Choose an option... Pending Applied Excluded (Questions) Excluded (Expired) Exc…" at bounding box center [509, 80] width 93 height 18
select select ""applied""
click at [463, 71] on select "Choose an option... Pending Applied Excluded (Questions) Excluded (Expired) Exc…" at bounding box center [509, 80] width 93 height 18
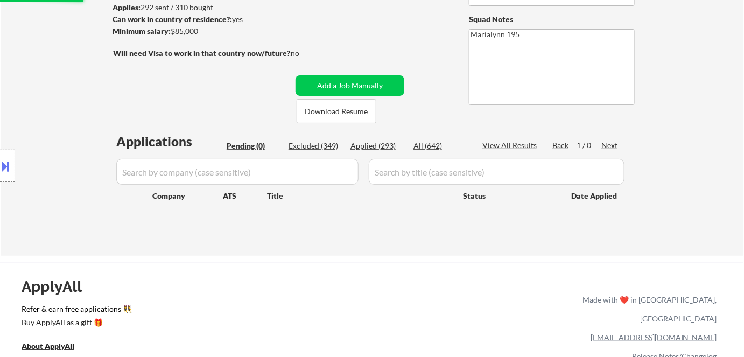
scroll to position [0, 0]
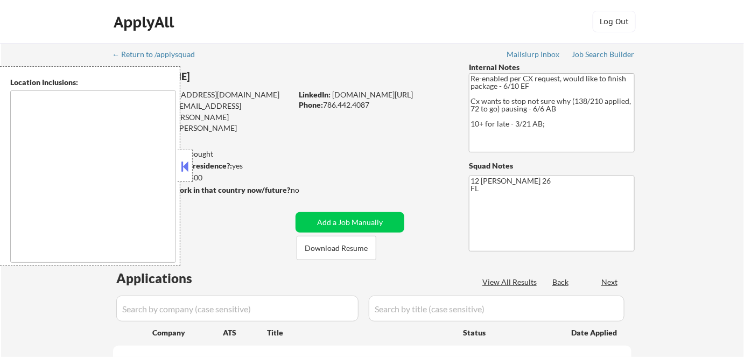
select select ""pending""
type textarea "[GEOGRAPHIC_DATA], [GEOGRAPHIC_DATA] [GEOGRAPHIC_DATA], [GEOGRAPHIC_DATA] [GEOG…"
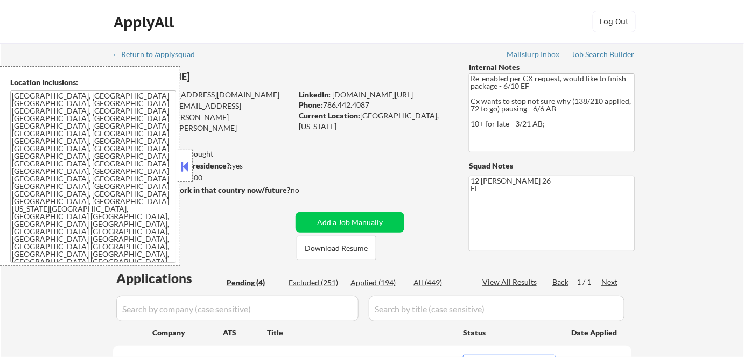
drag, startPoint x: 184, startPoint y: 163, endPoint x: 213, endPoint y: 158, distance: 30.1
click at [185, 163] on button at bounding box center [185, 166] width 12 height 16
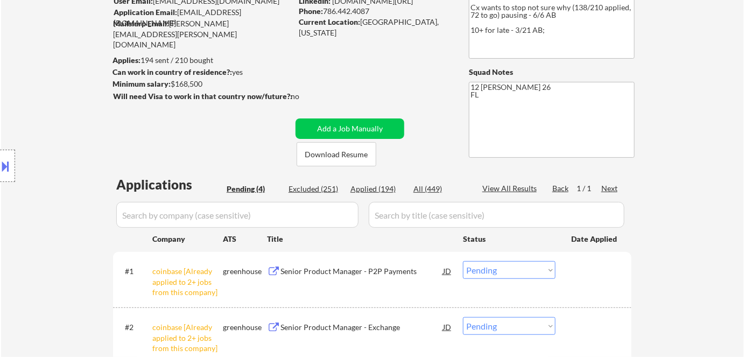
scroll to position [195, 0]
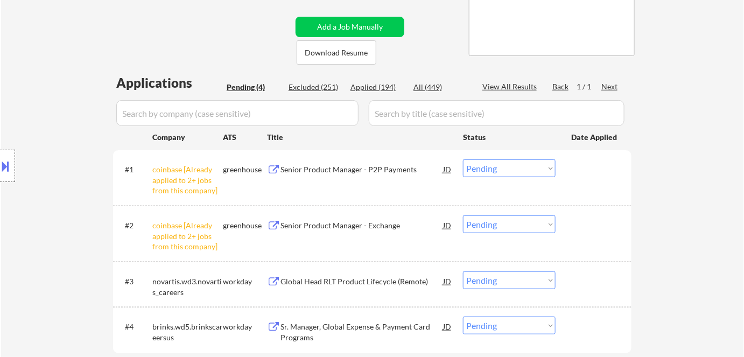
drag, startPoint x: 510, startPoint y: 167, endPoint x: 512, endPoint y: 172, distance: 5.5
click at [510, 167] on select "Choose an option... Pending Applied Excluded (Questions) Excluded (Expired) Exc…" at bounding box center [509, 168] width 93 height 18
select select ""excluded__other_""
click at [463, 159] on select "Choose an option... Pending Applied Excluded (Questions) Excluded (Expired) Exc…" at bounding box center [509, 168] width 93 height 18
click at [522, 218] on select "Choose an option... Pending Applied Excluded (Questions) Excluded (Expired) Exc…" at bounding box center [509, 224] width 93 height 18
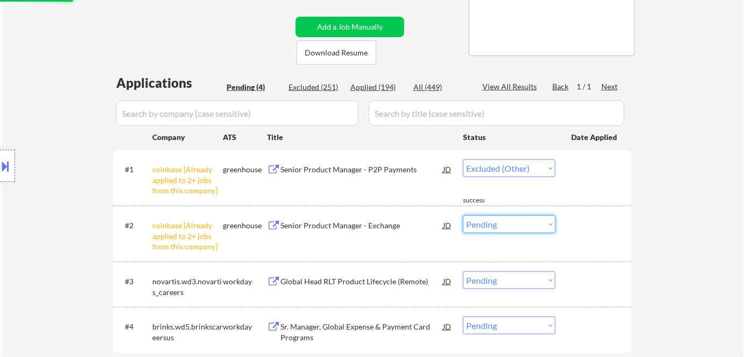
select select ""excluded__other_""
click at [463, 215] on select "Choose an option... Pending Applied Excluded (Questions) Excluded (Expired) Exc…" at bounding box center [509, 224] width 93 height 18
select select ""pending""
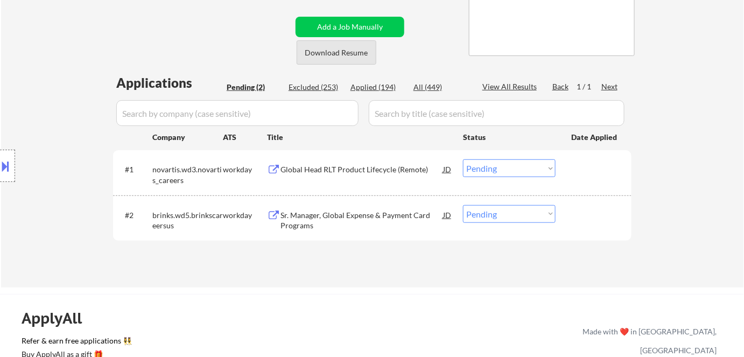
click at [347, 53] on button "Download Resume" at bounding box center [337, 52] width 80 height 24
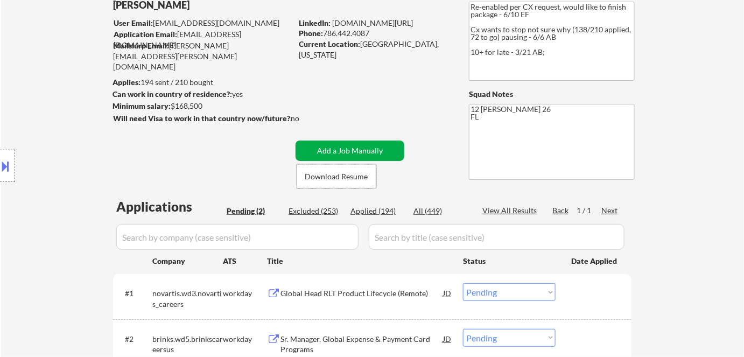
scroll to position [146, 0]
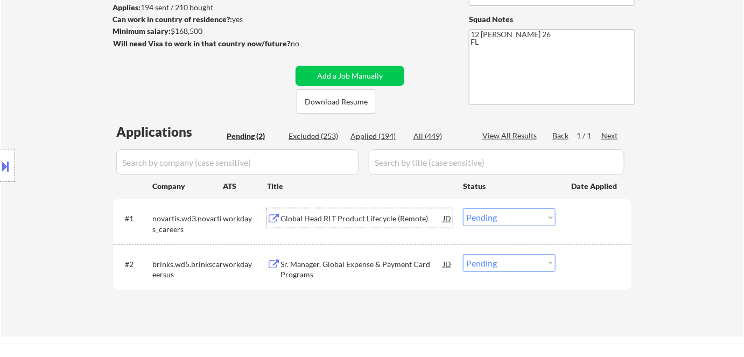
click at [327, 215] on div "Global Head RLT Product Lifecycle (Remote)" at bounding box center [361, 218] width 163 height 11
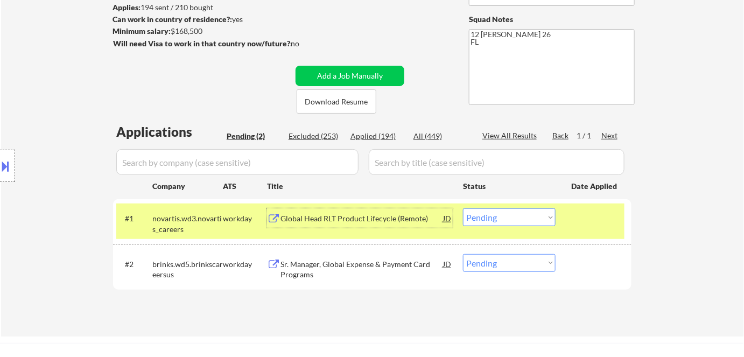
drag, startPoint x: 500, startPoint y: 215, endPoint x: 504, endPoint y: 225, distance: 10.2
click at [500, 215] on select "Choose an option... Pending Applied Excluded (Questions) Excluded (Expired) Exc…" at bounding box center [509, 217] width 93 height 18
click at [463, 208] on select "Choose an option... Pending Applied Excluded (Questions) Excluded (Expired) Exc…" at bounding box center [509, 217] width 93 height 18
select select ""pending""
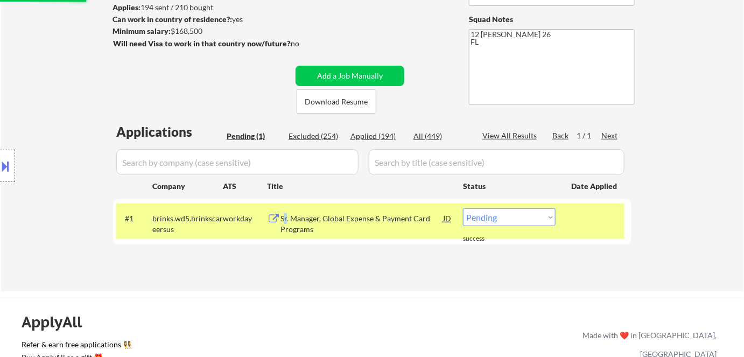
click at [285, 217] on div "Sr. Manager, Global Expense & Payment Card Programs" at bounding box center [361, 223] width 163 height 21
